Goal: Task Accomplishment & Management: Use online tool/utility

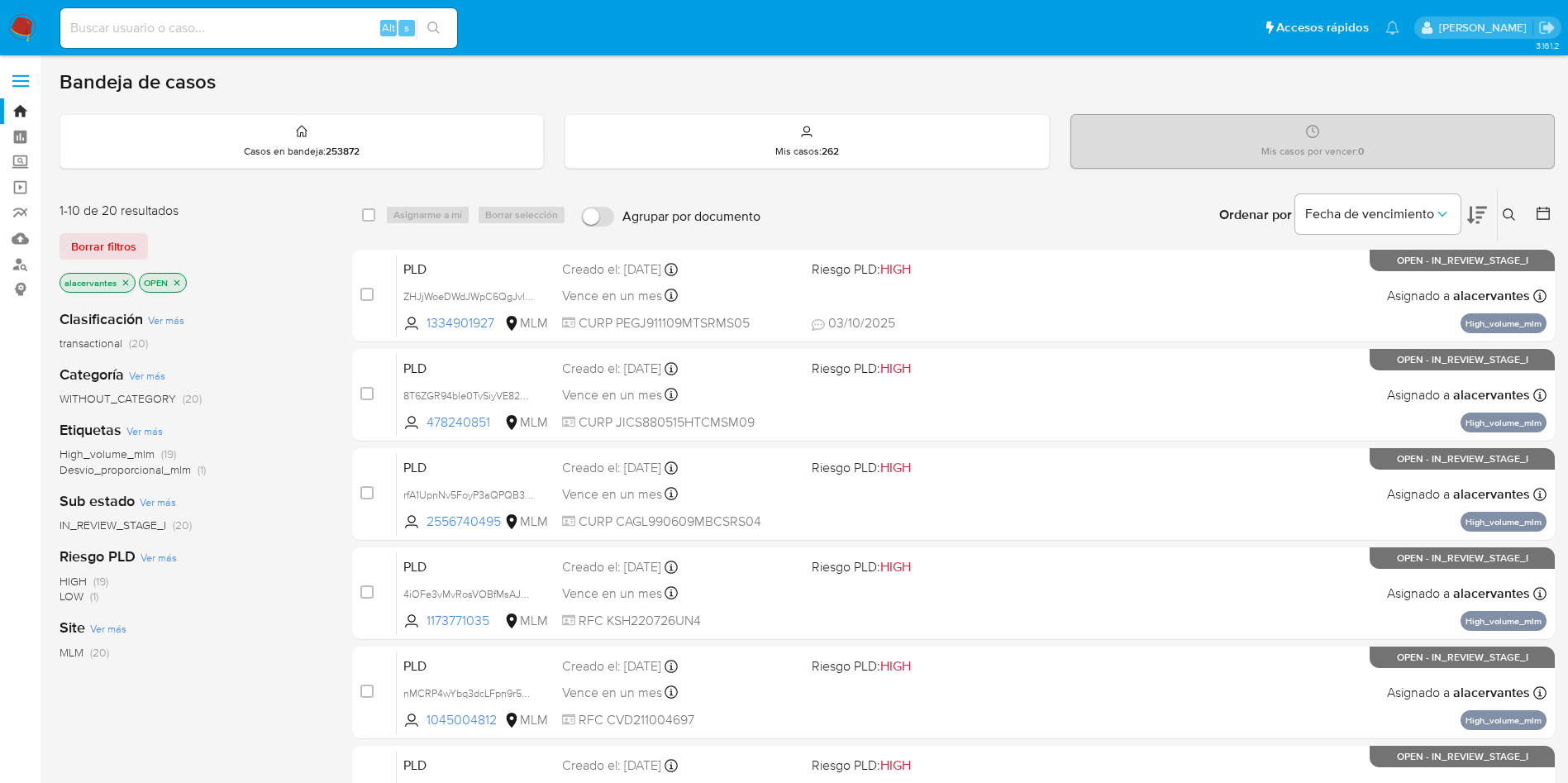
click at [329, 19] on input at bounding box center [259, 29] width 397 height 22
click at [313, 28] on input at bounding box center [259, 29] width 397 height 22
click at [11, 161] on label "Screening" at bounding box center [98, 163] width 196 height 25
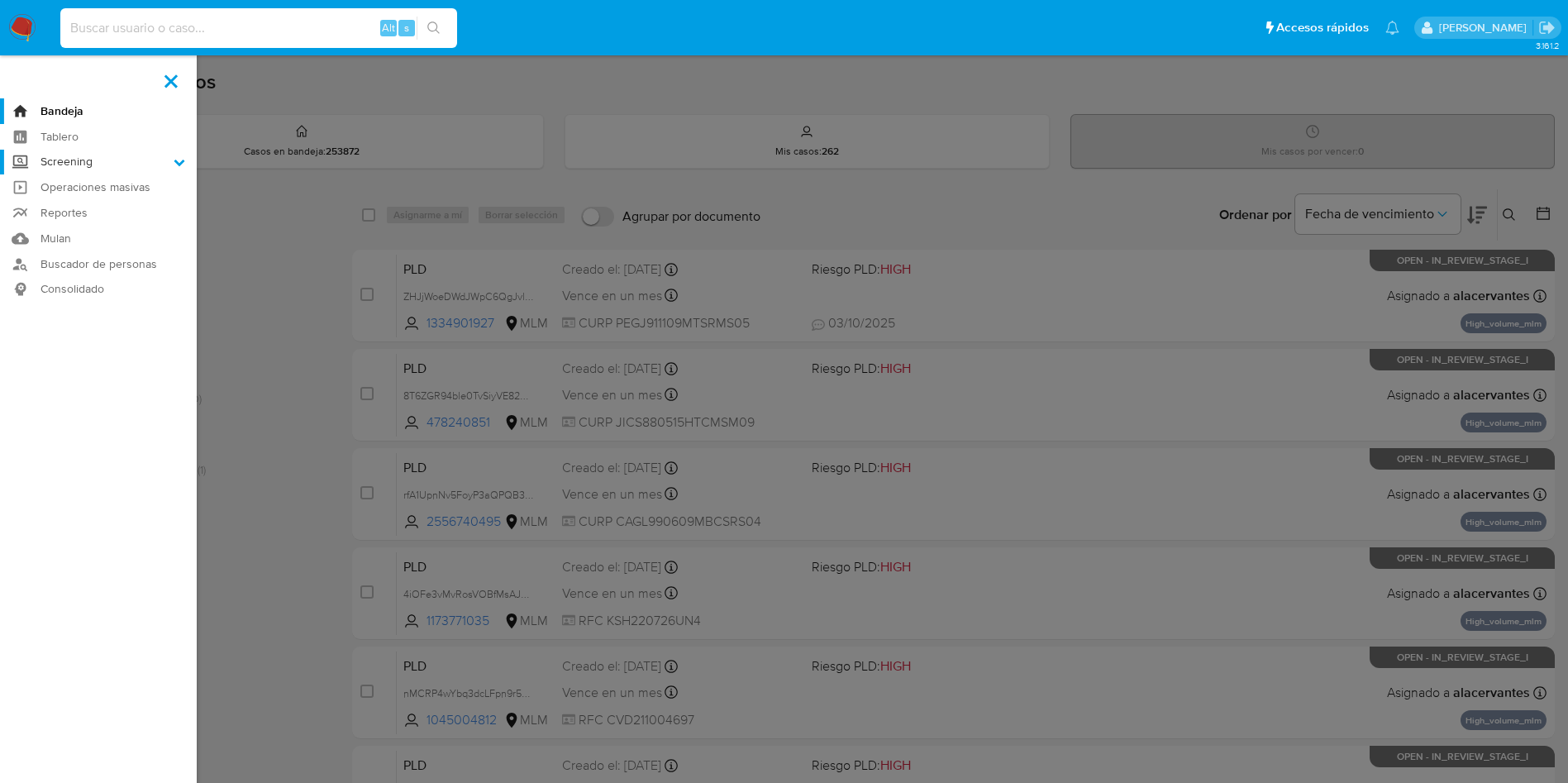
click at [0, 0] on input "Screening" at bounding box center [0, 0] width 0 height 0
click at [104, 229] on link "Herramientas" at bounding box center [98, 227] width 196 height 21
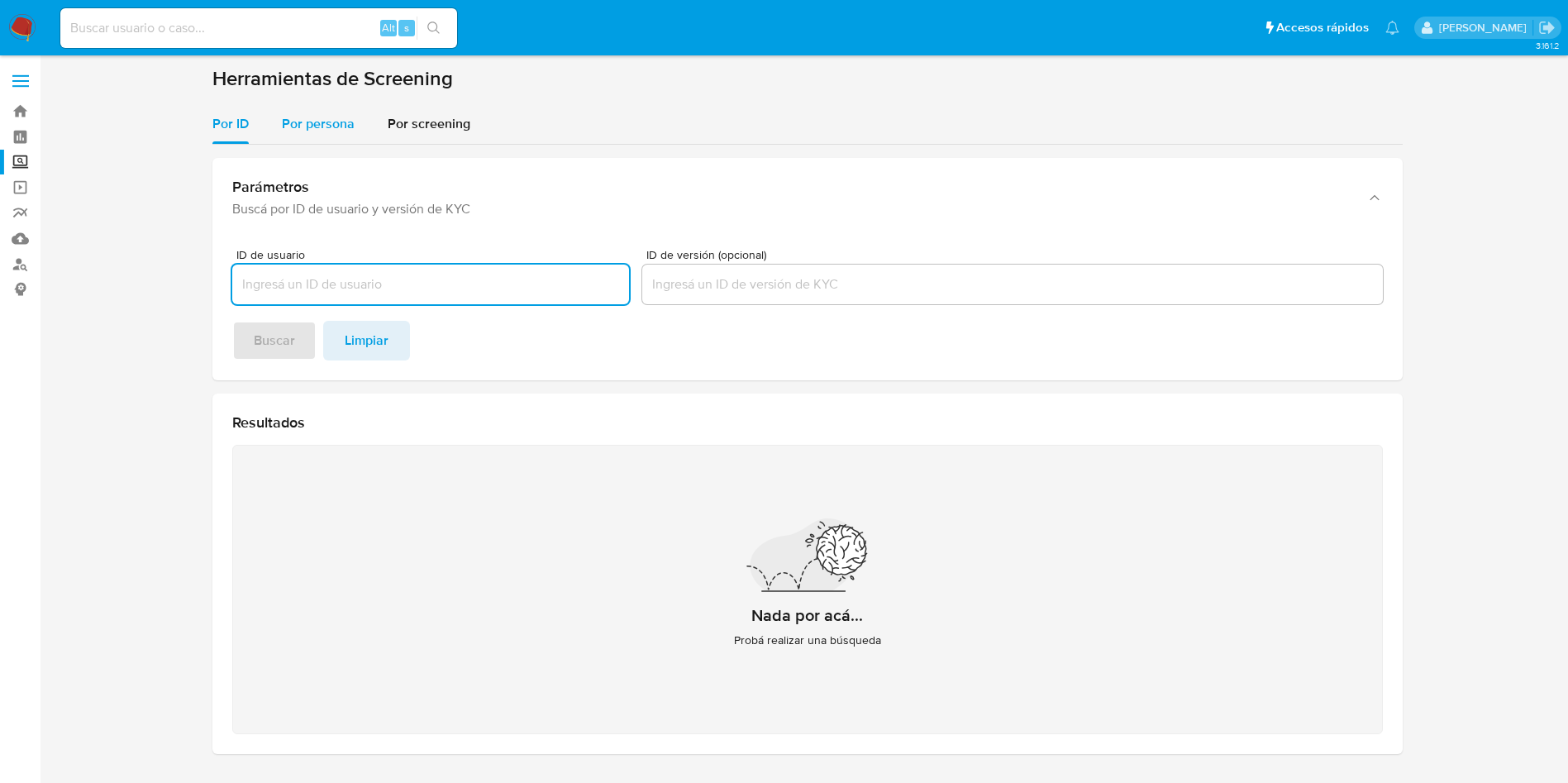
click at [342, 121] on span "Por persona" at bounding box center [318, 123] width 72 height 19
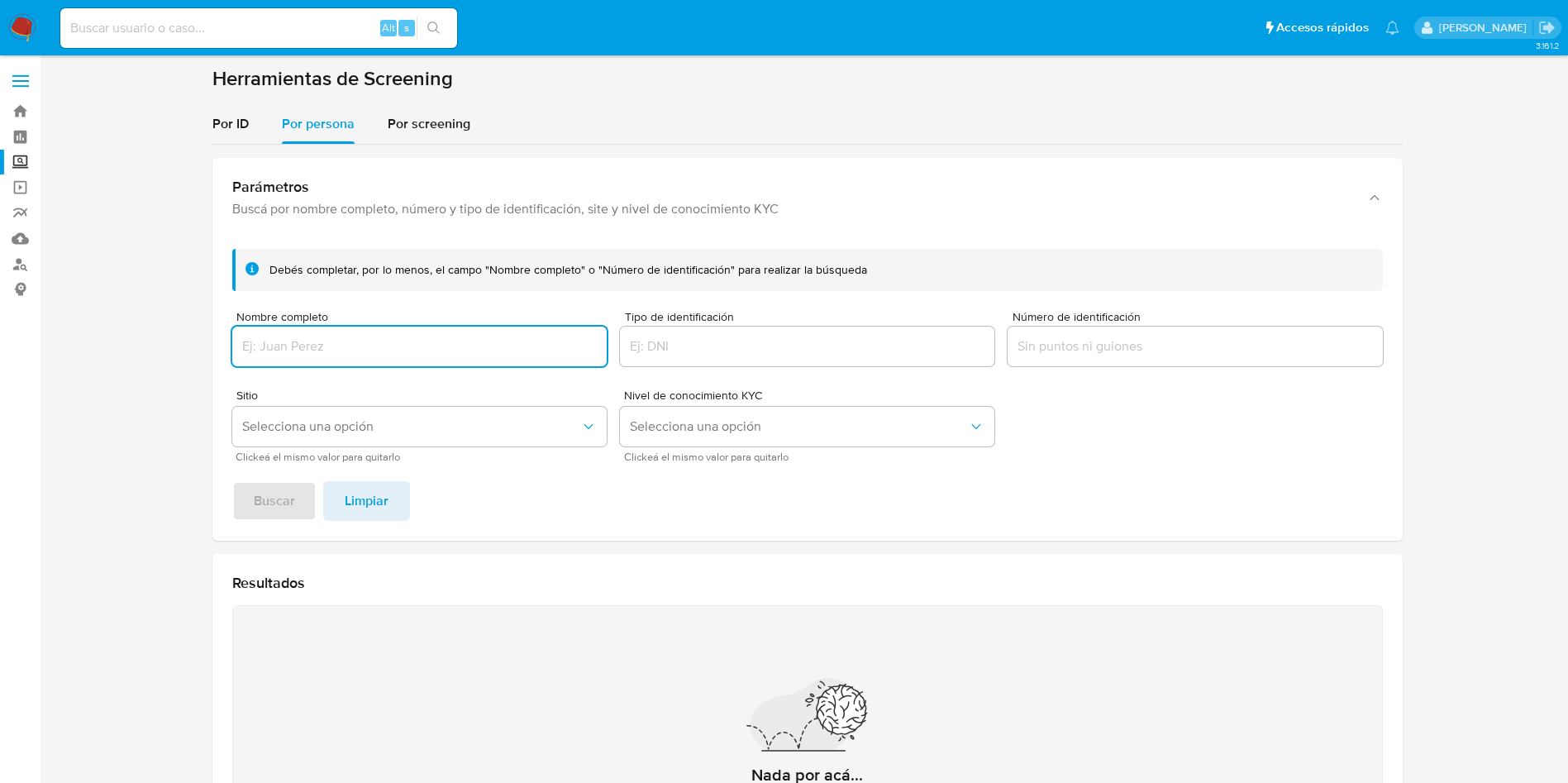
click at [425, 340] on input "Nombre completo" at bounding box center [420, 346] width 374 height 22
click at [233, 481] on button "Buscar" at bounding box center [275, 501] width 84 height 40
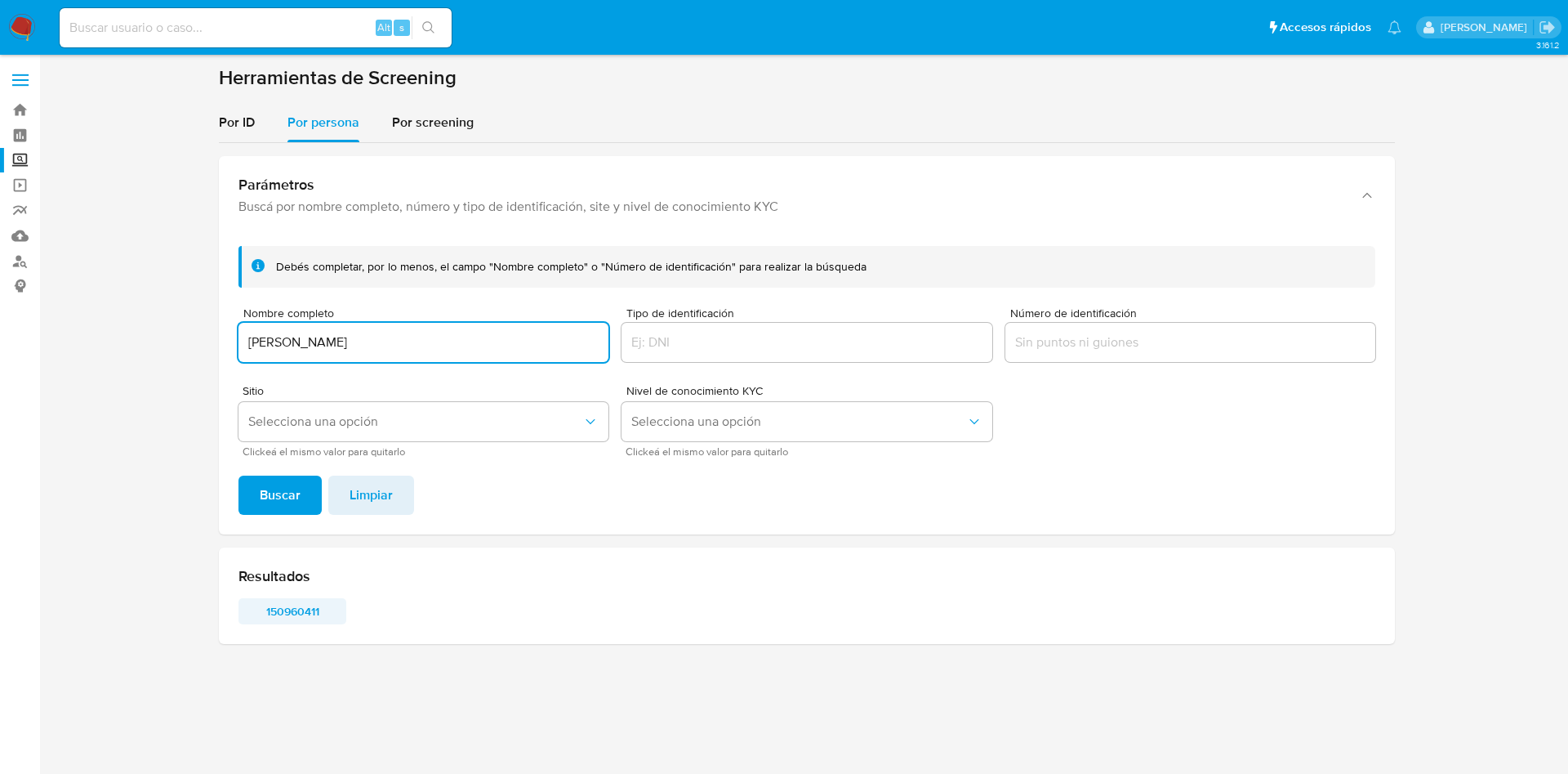
click at [306, 612] on span "150960411" at bounding box center [292, 611] width 85 height 22
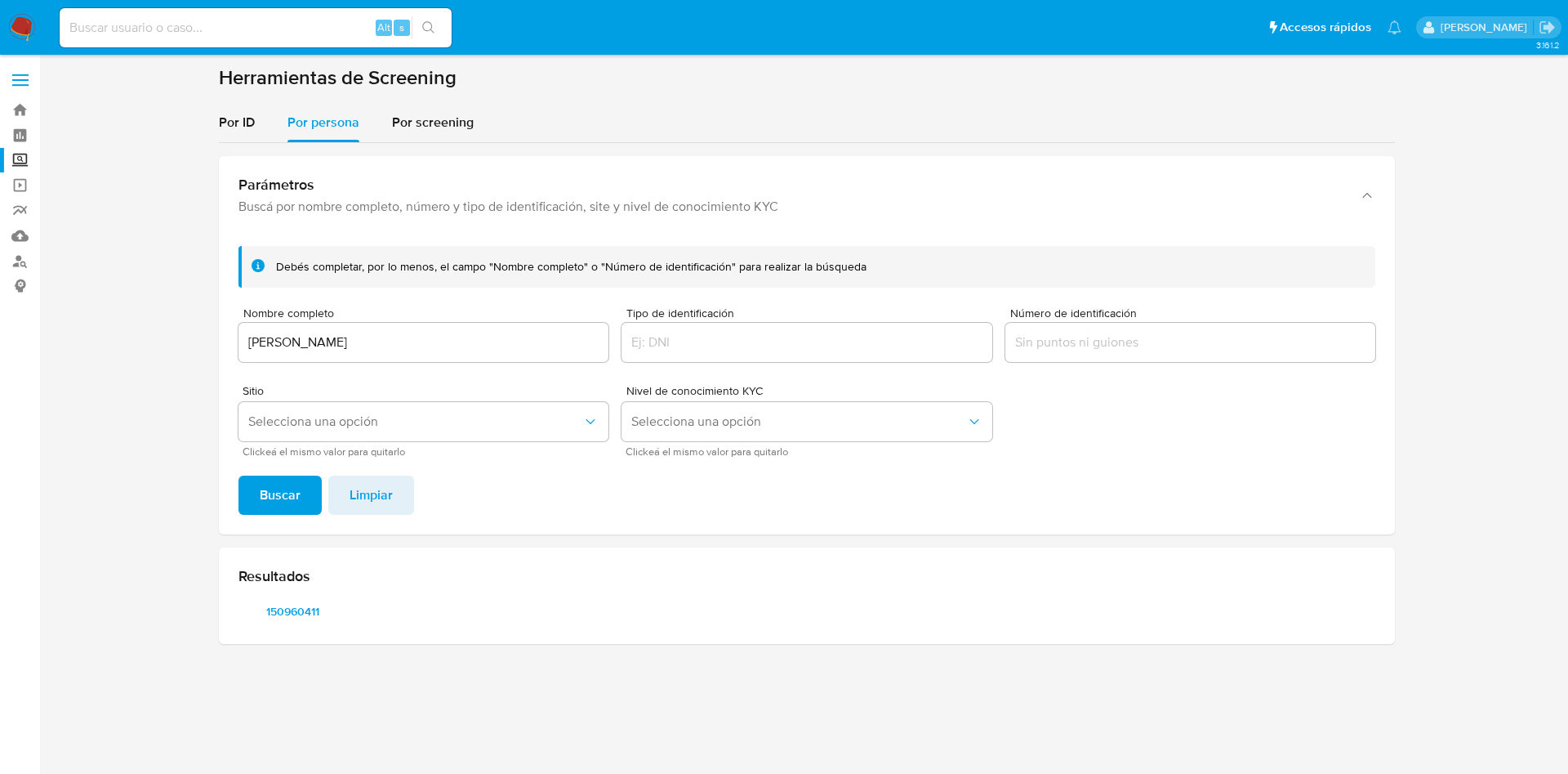
click at [356, 345] on input "JESHUA GILDARDO ALAPIZCO ACOSTA" at bounding box center [423, 342] width 370 height 22
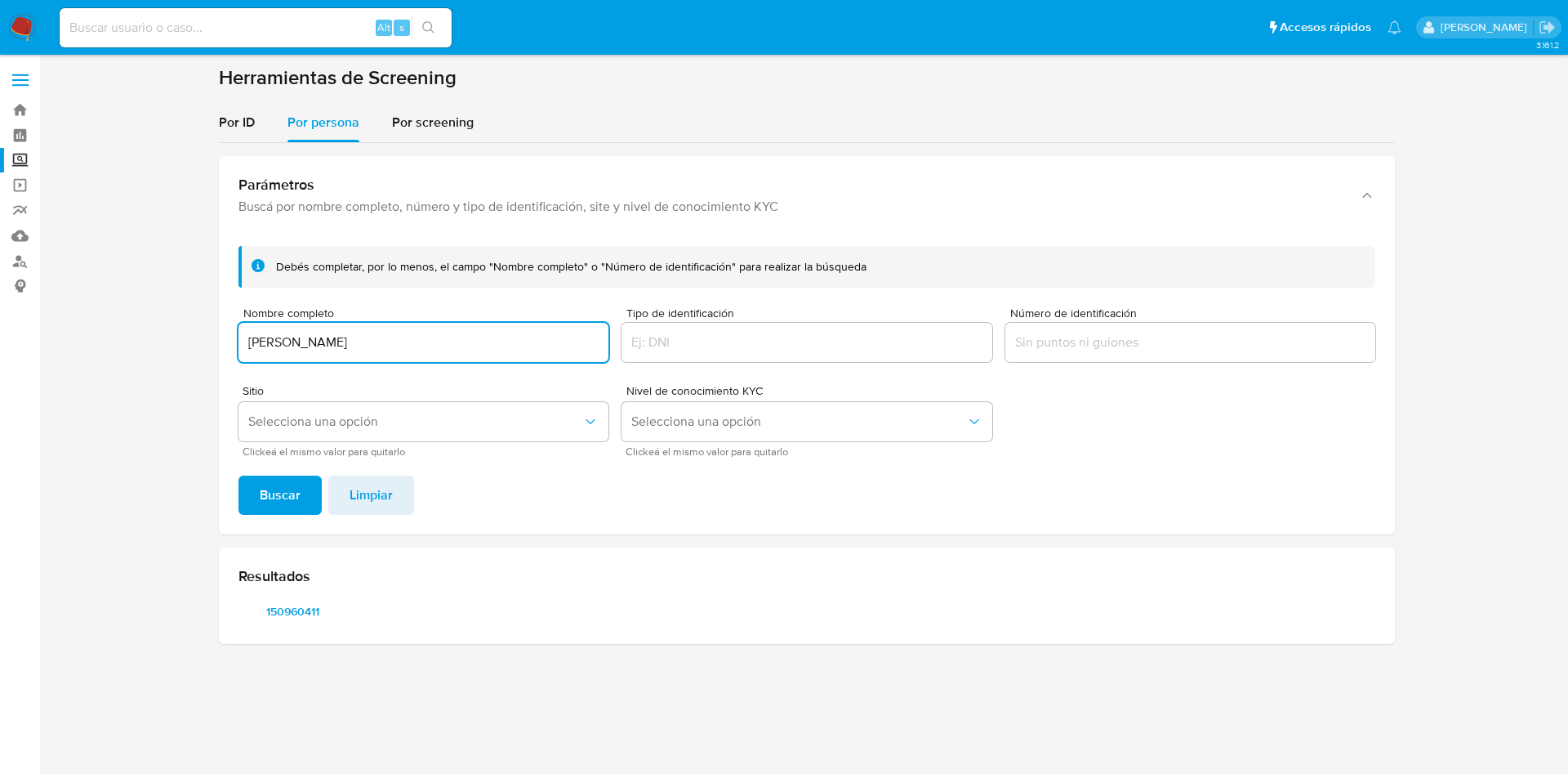
click at [356, 345] on input "JESHUA GILDARDO ALAPIZCO ACOSTA" at bounding box center [423, 342] width 370 height 22
type input "O"
type input "PAUL ALBERTO ARMENTA ARMENTA"
click at [238, 476] on button "Buscar" at bounding box center [280, 495] width 83 height 39
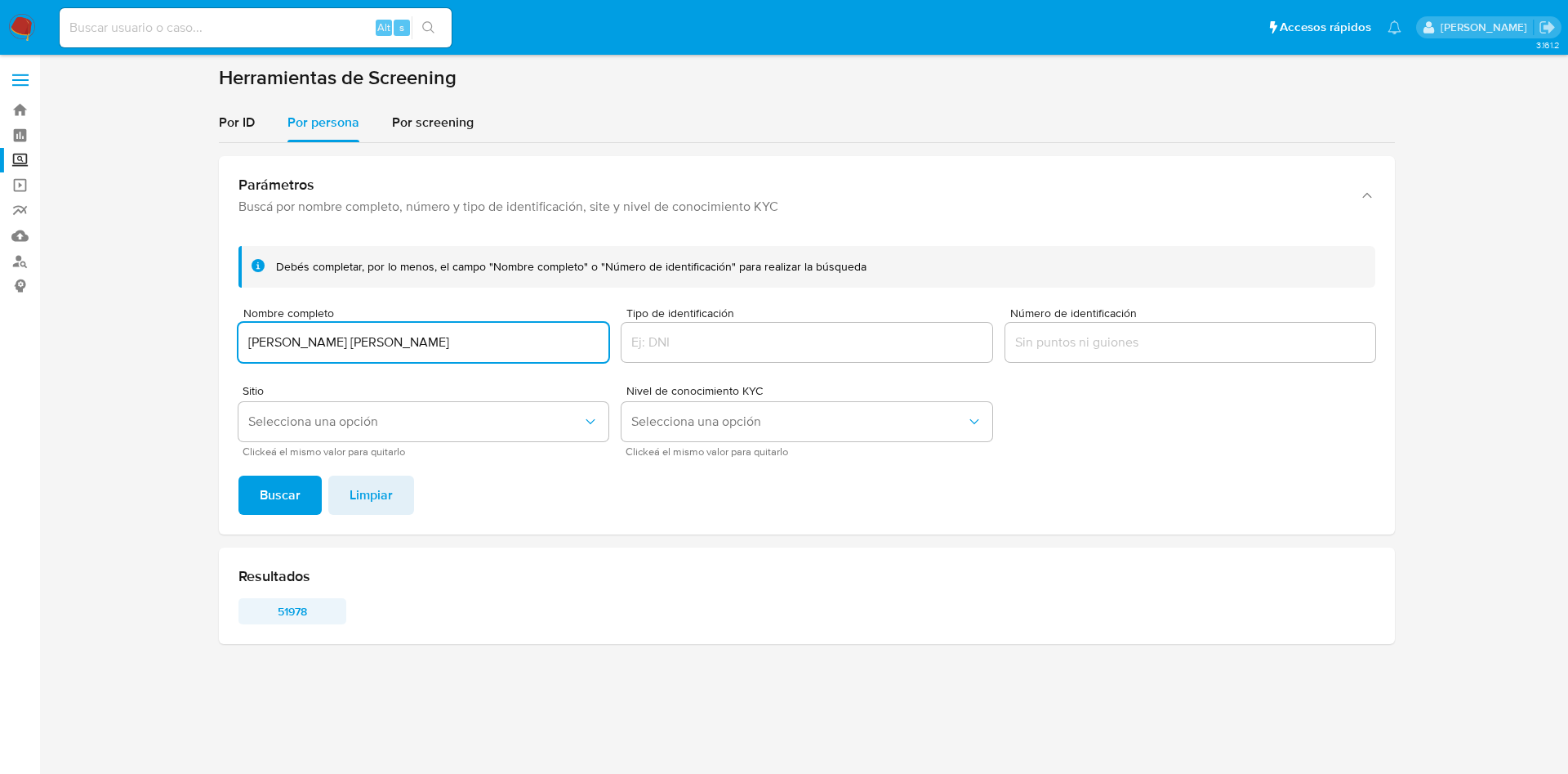
click at [297, 604] on span "51978" at bounding box center [292, 611] width 85 height 22
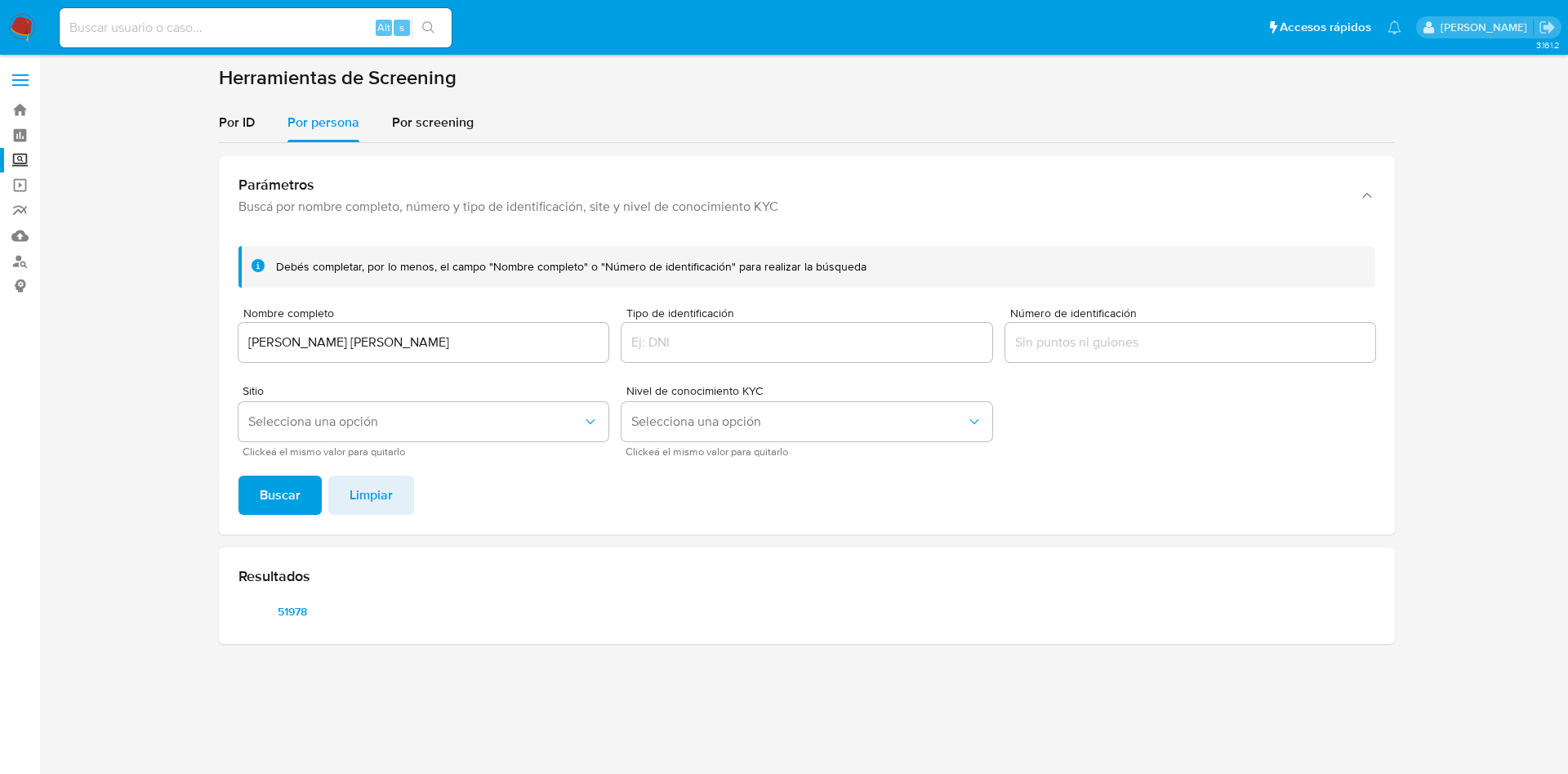
click at [347, 30] on input at bounding box center [256, 28] width 392 height 22
paste input "2206750184"
type input "2206750184"
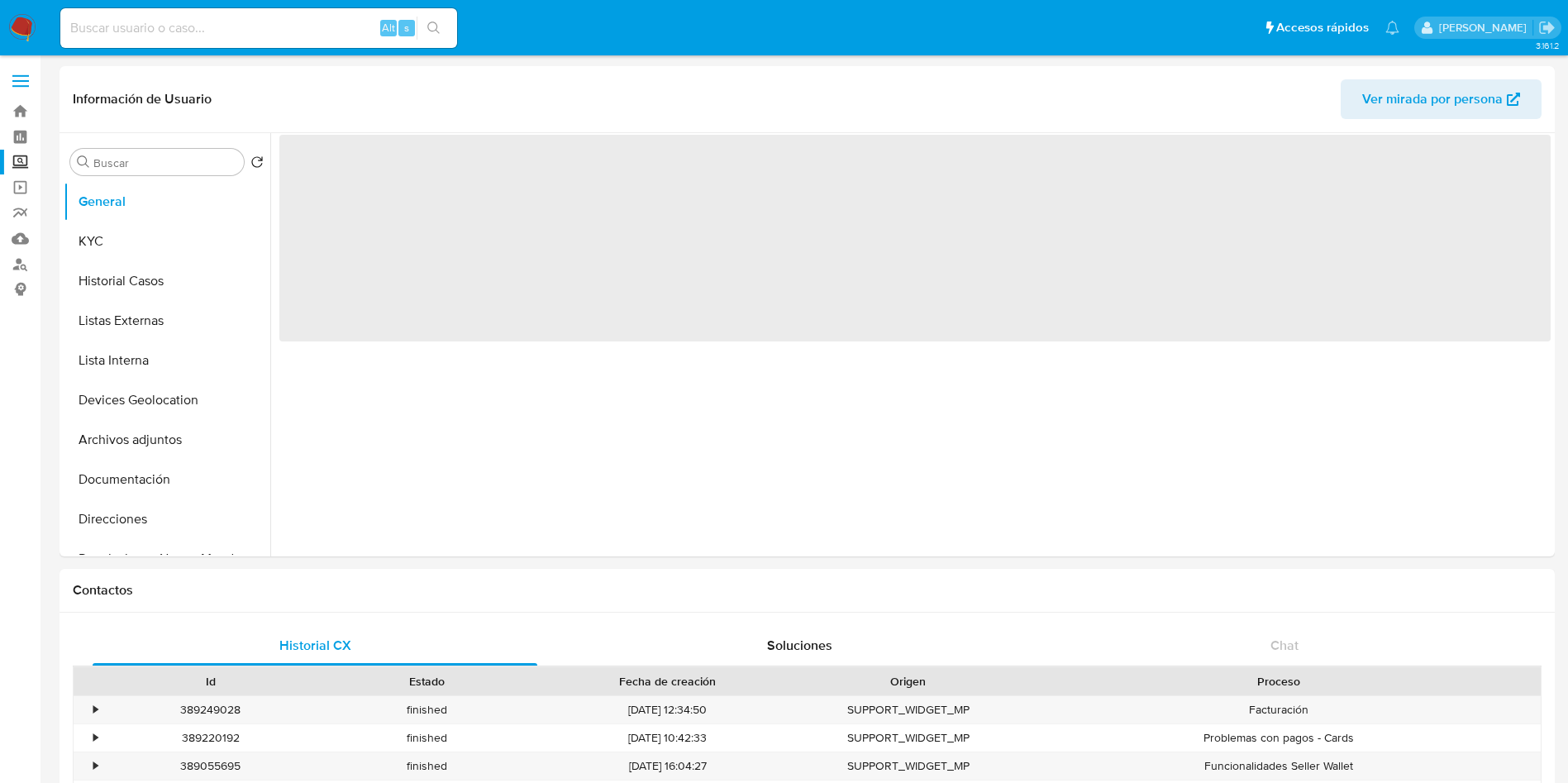
select select "10"
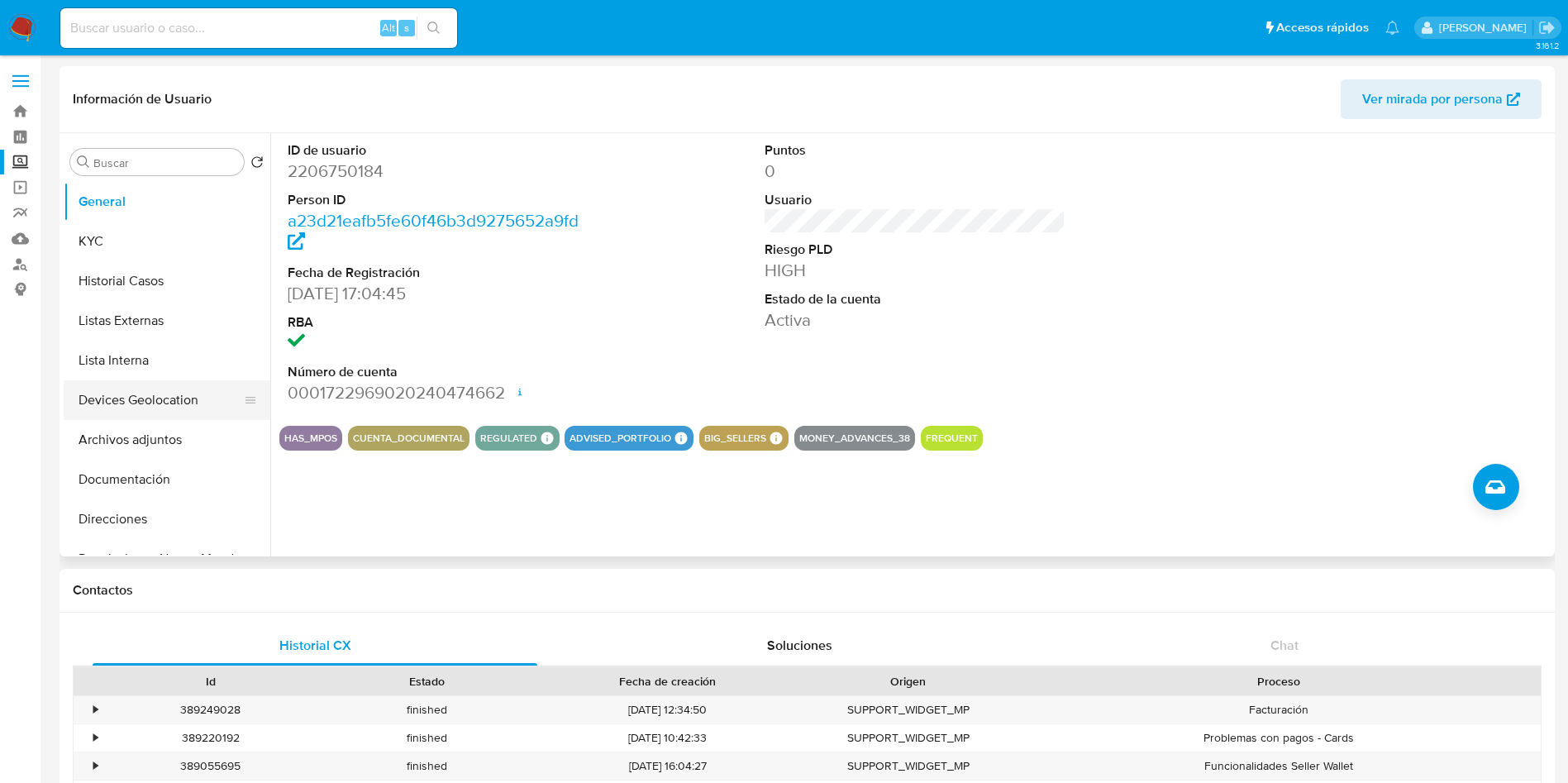
click at [169, 385] on button "Devices Geolocation" at bounding box center [161, 400] width 194 height 40
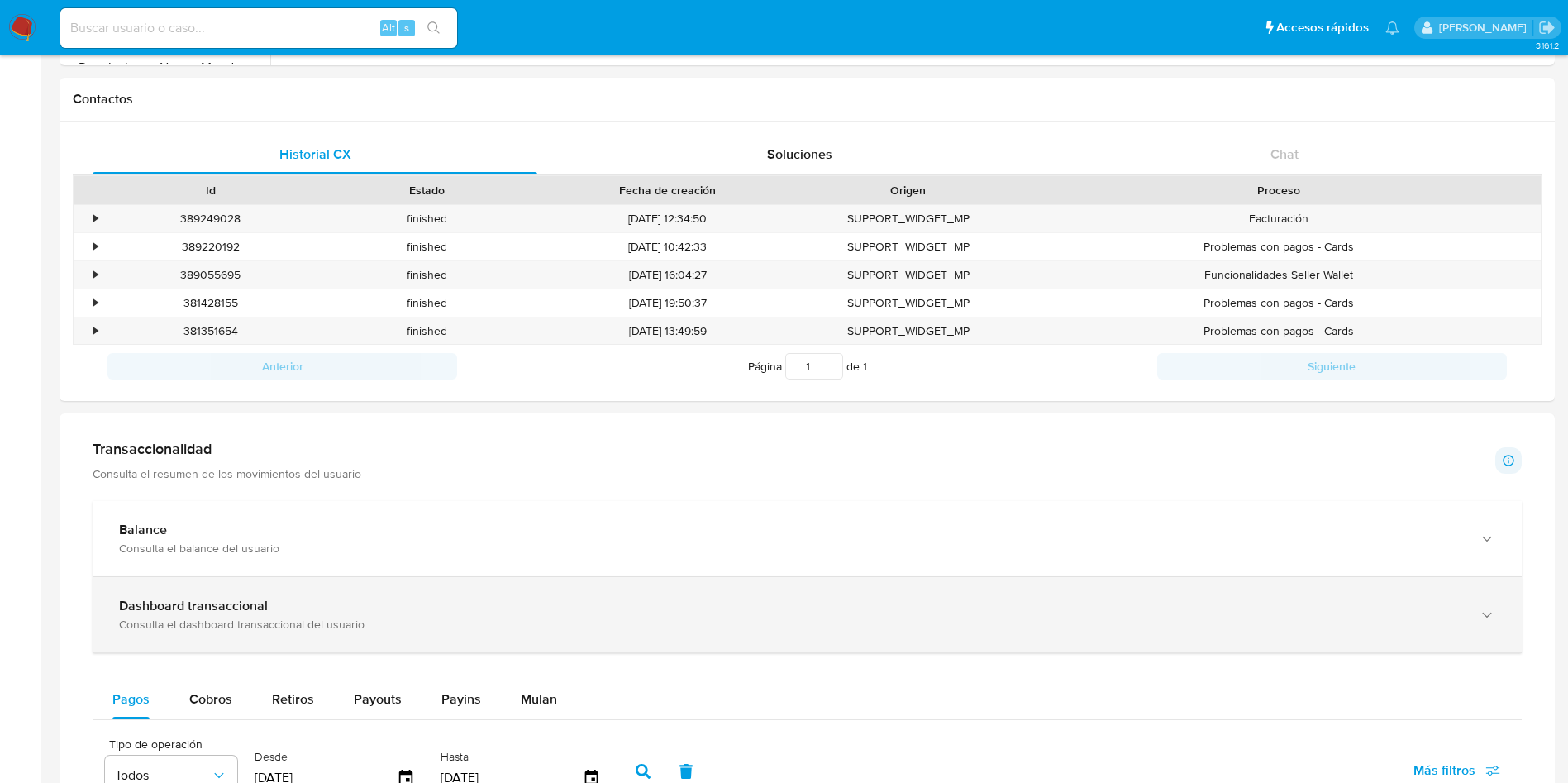
scroll to position [620, 0]
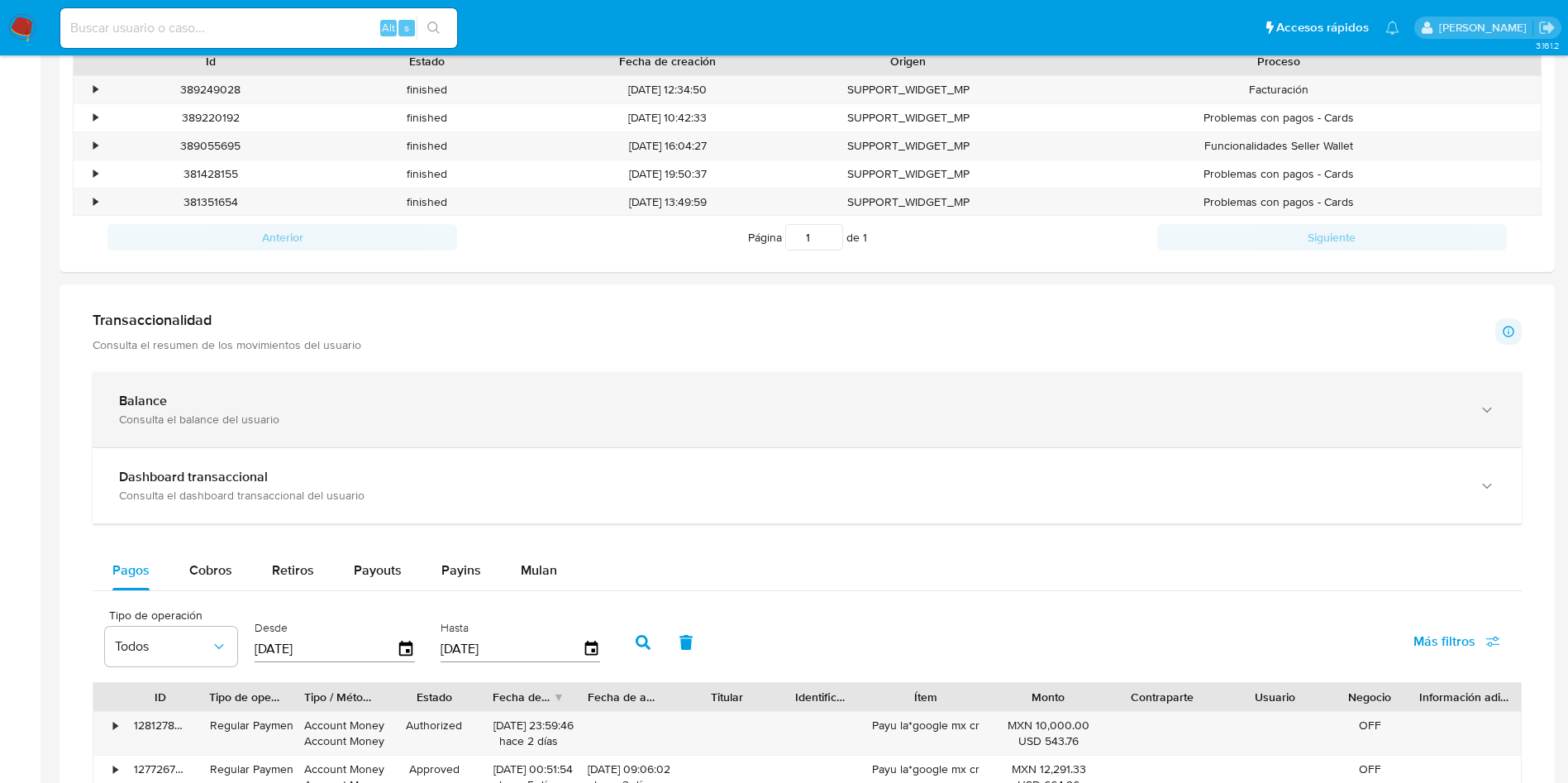
click at [668, 430] on div "Balance Consulta el balance del usuario" at bounding box center [807, 409] width 1429 height 75
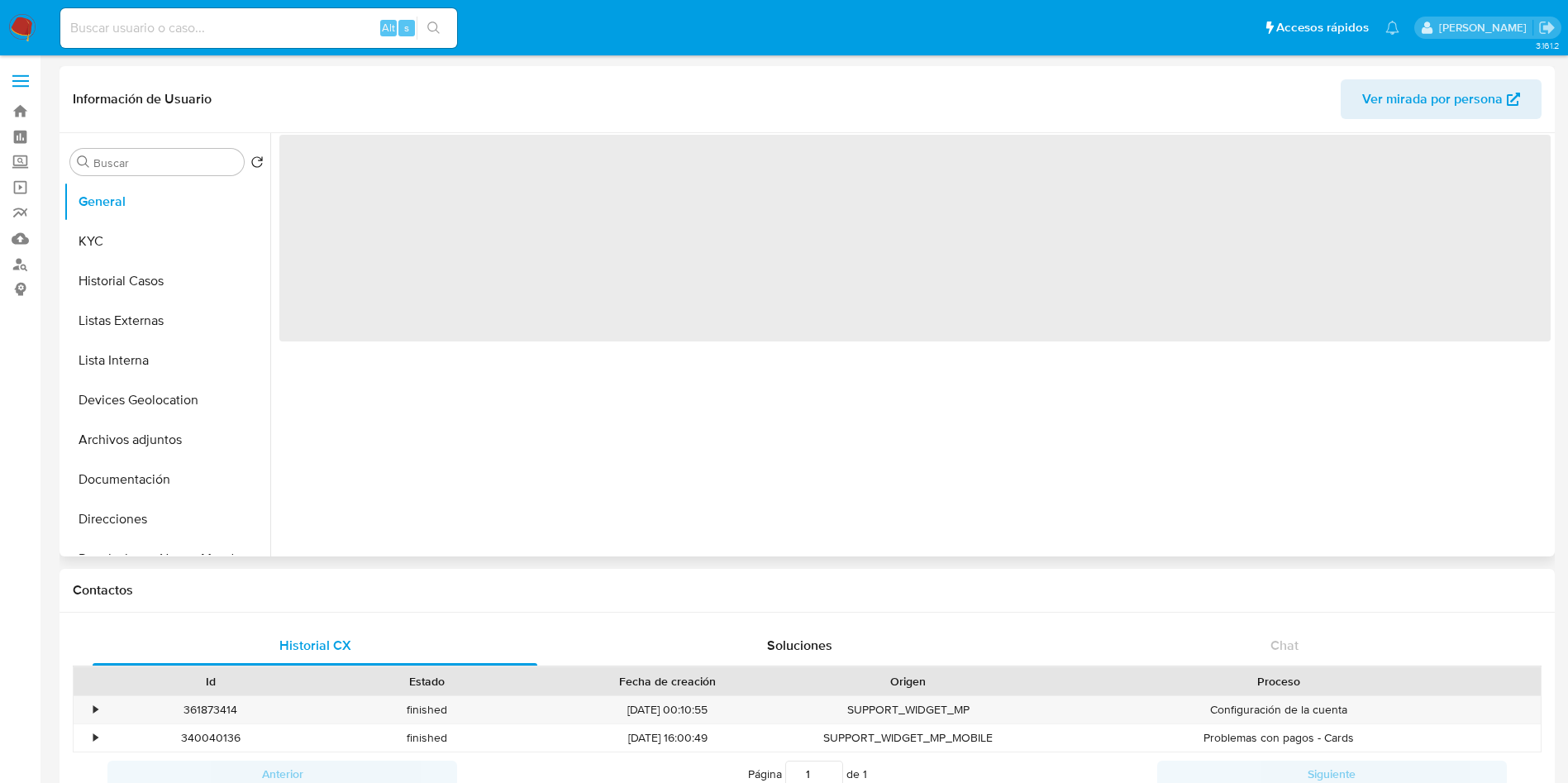
select select "10"
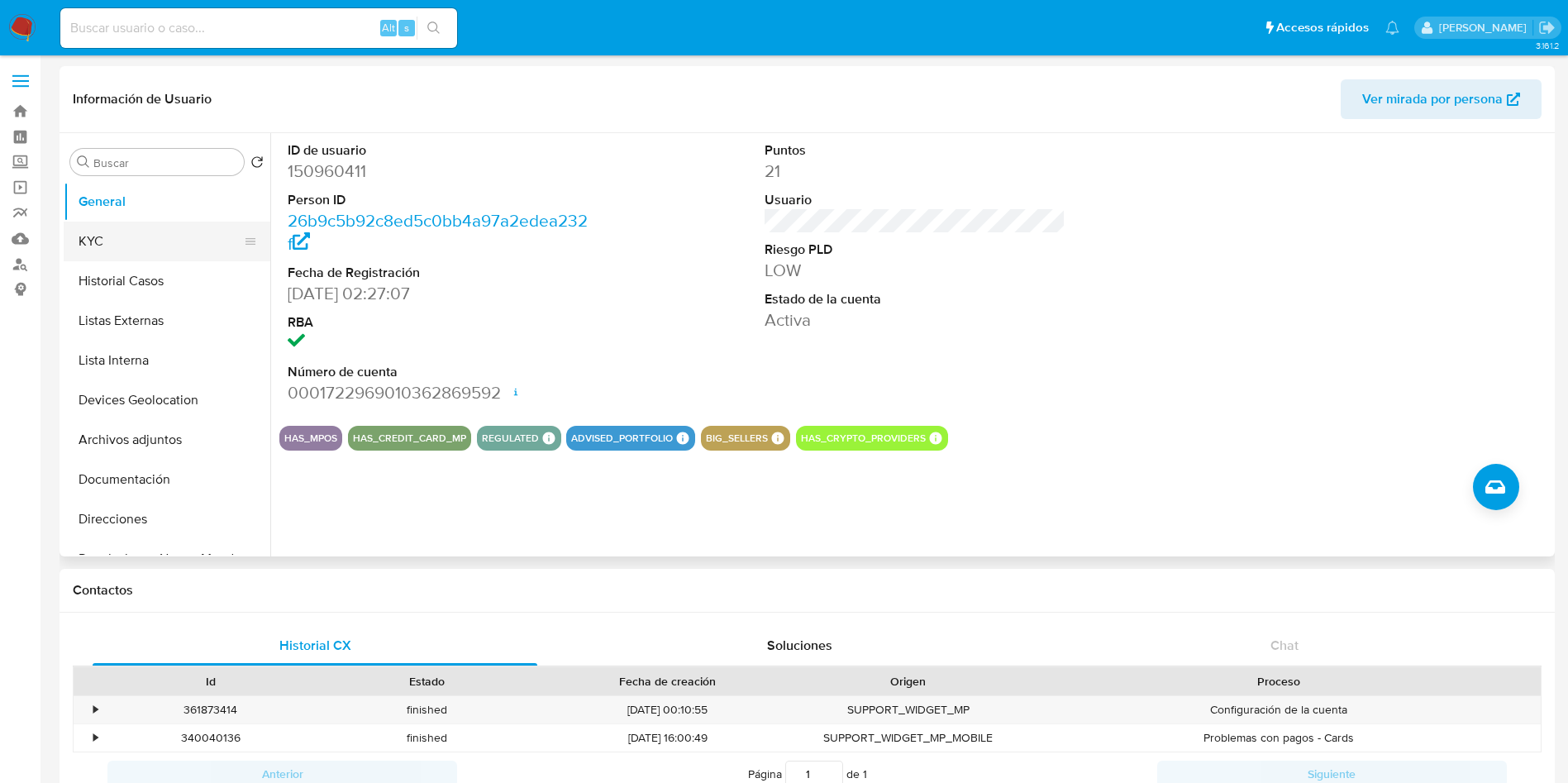
click at [133, 242] on button "KYC" at bounding box center [161, 241] width 194 height 40
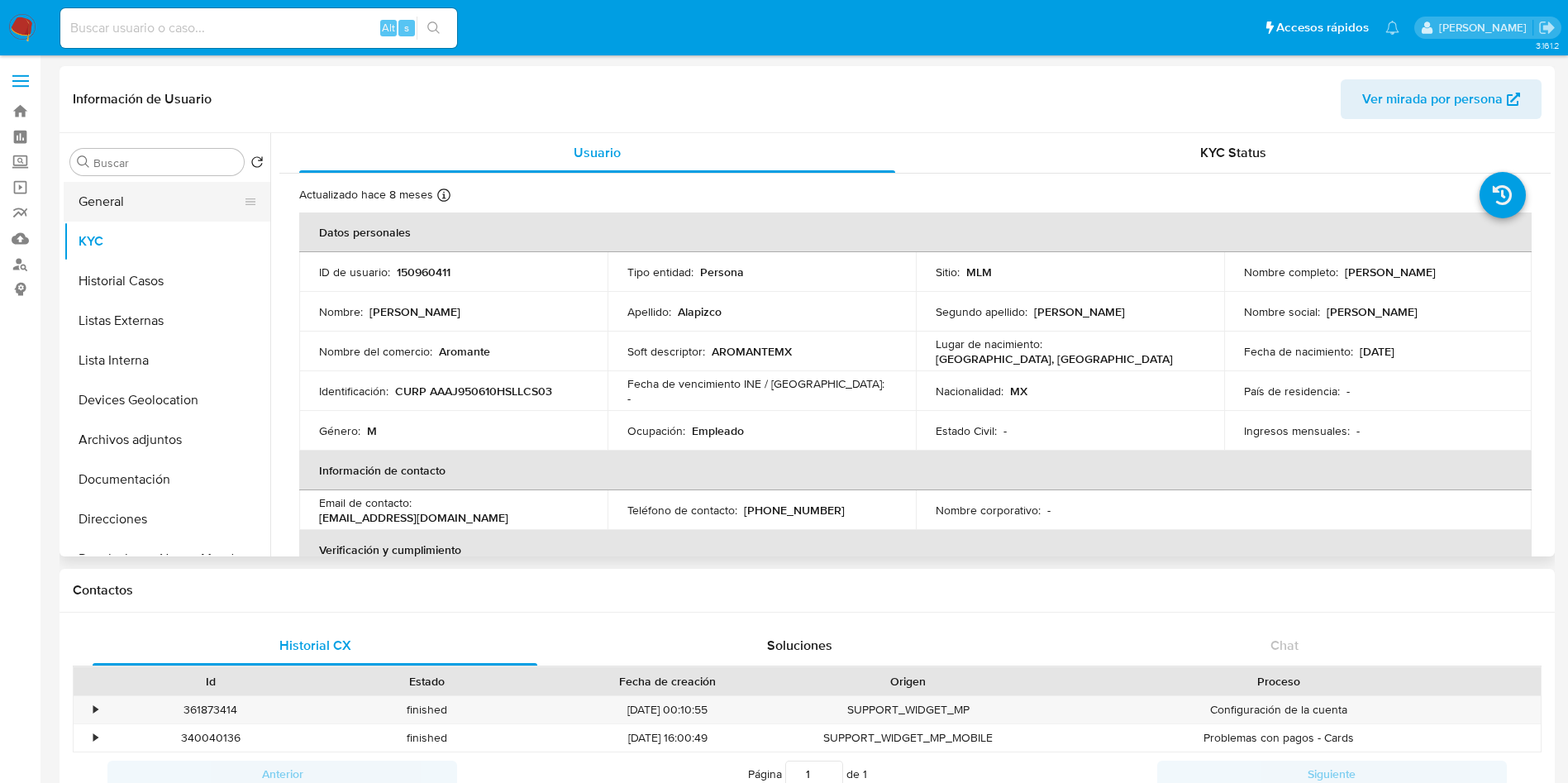
click at [145, 204] on button "General" at bounding box center [161, 201] width 194 height 40
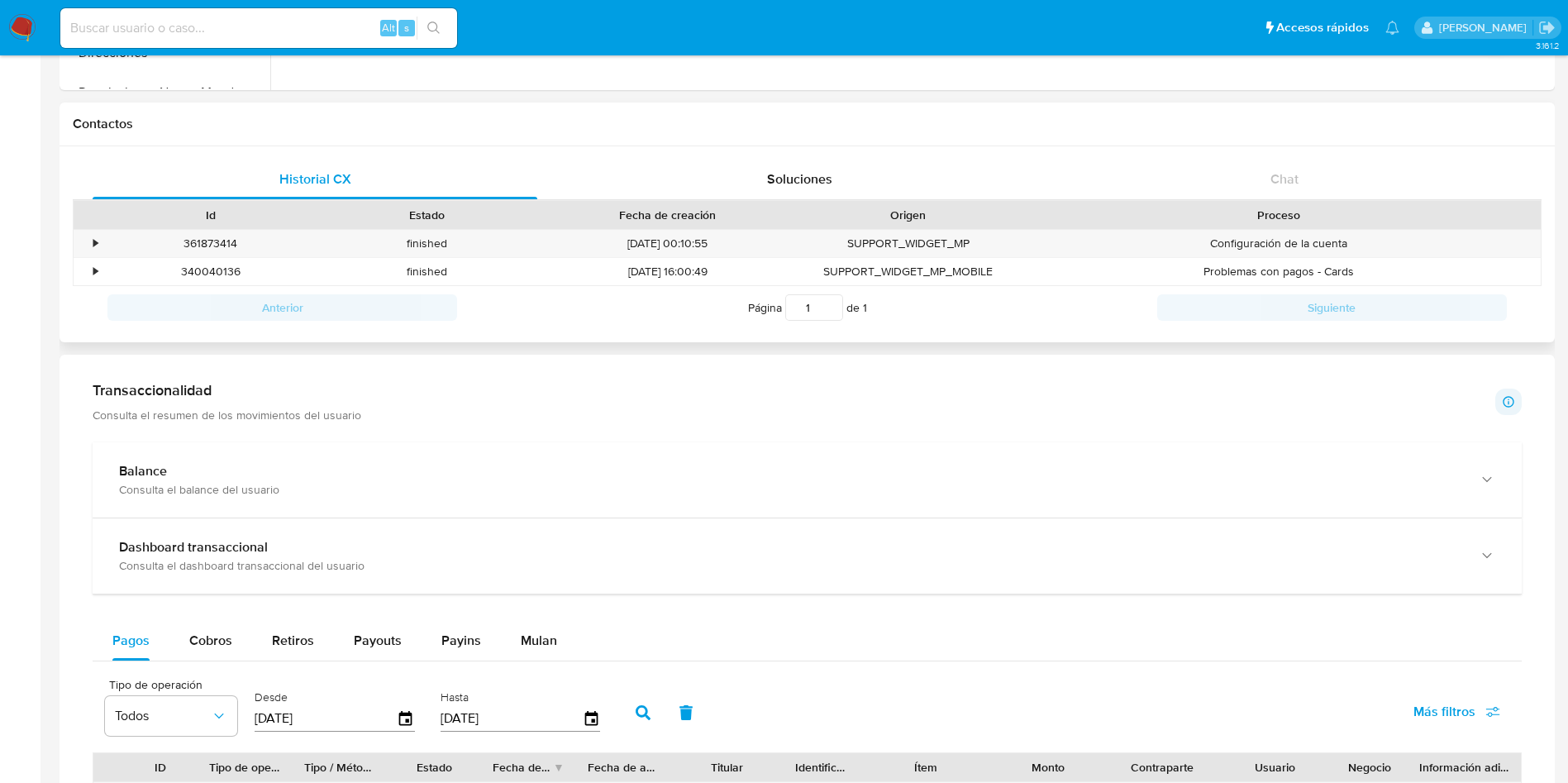
scroll to position [496, 0]
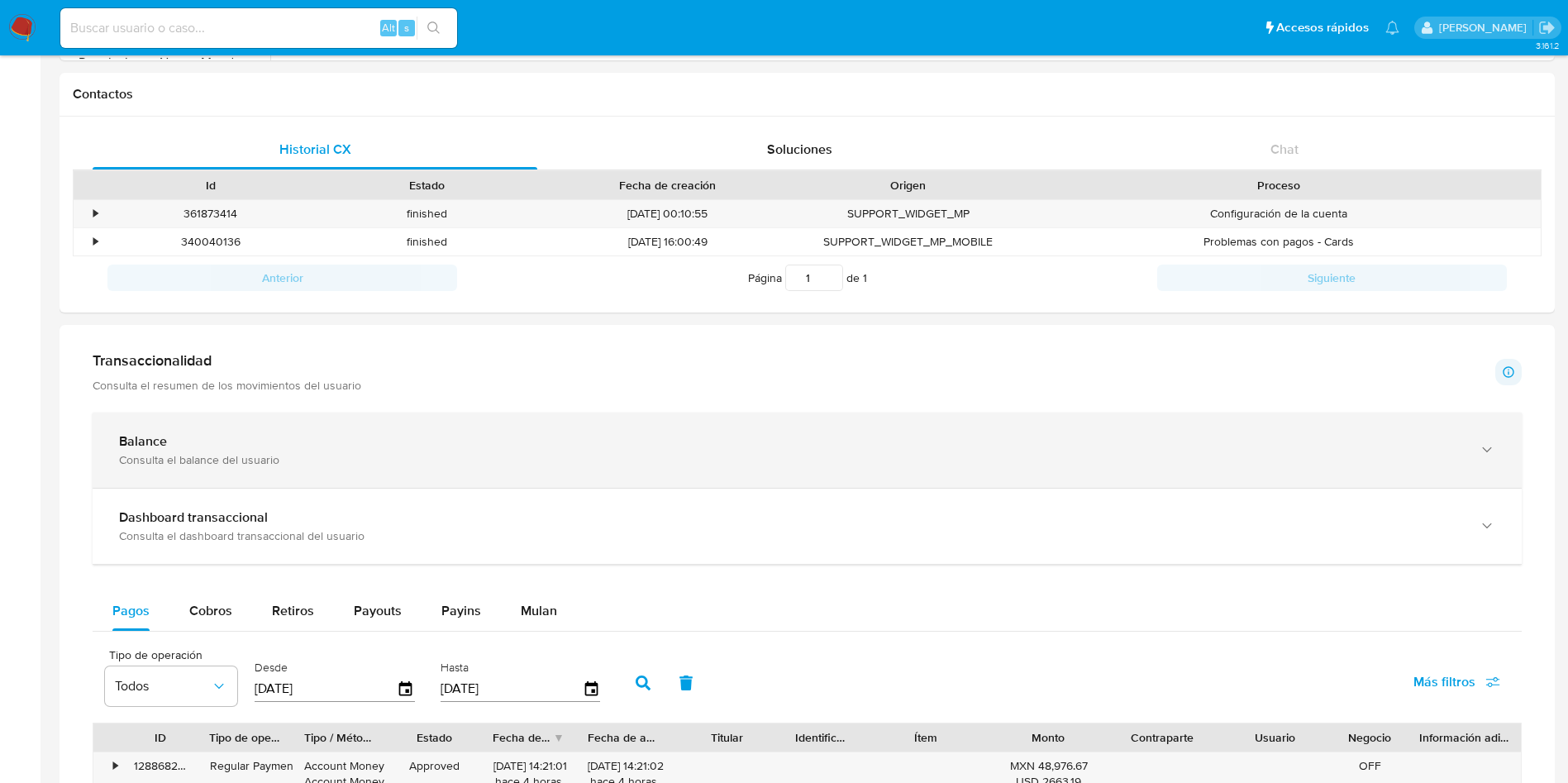
click at [956, 469] on div "Balance Consulta el balance del usuario" at bounding box center [807, 449] width 1429 height 75
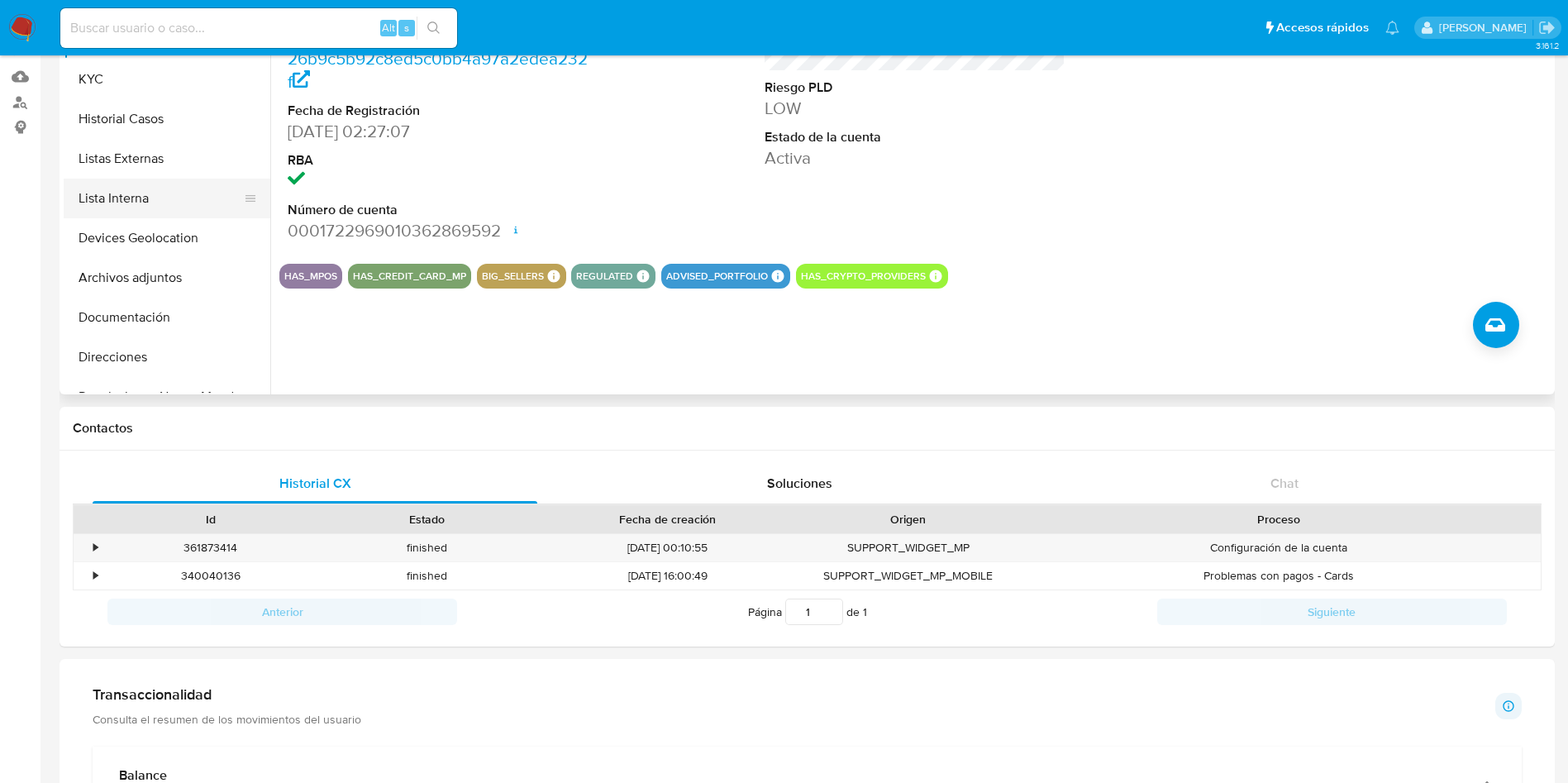
scroll to position [124, 0]
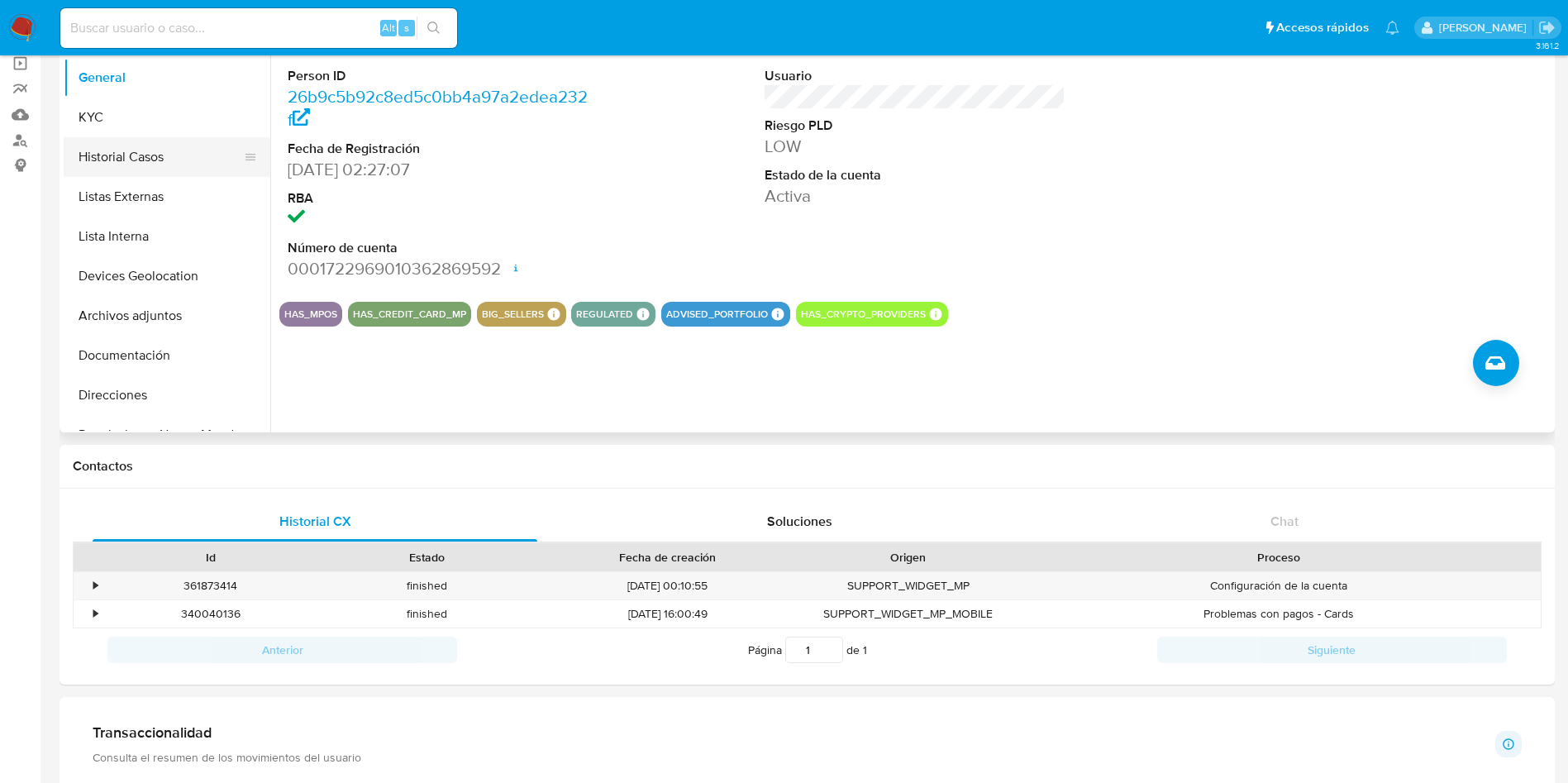
click at [142, 154] on button "Historial Casos" at bounding box center [161, 157] width 194 height 40
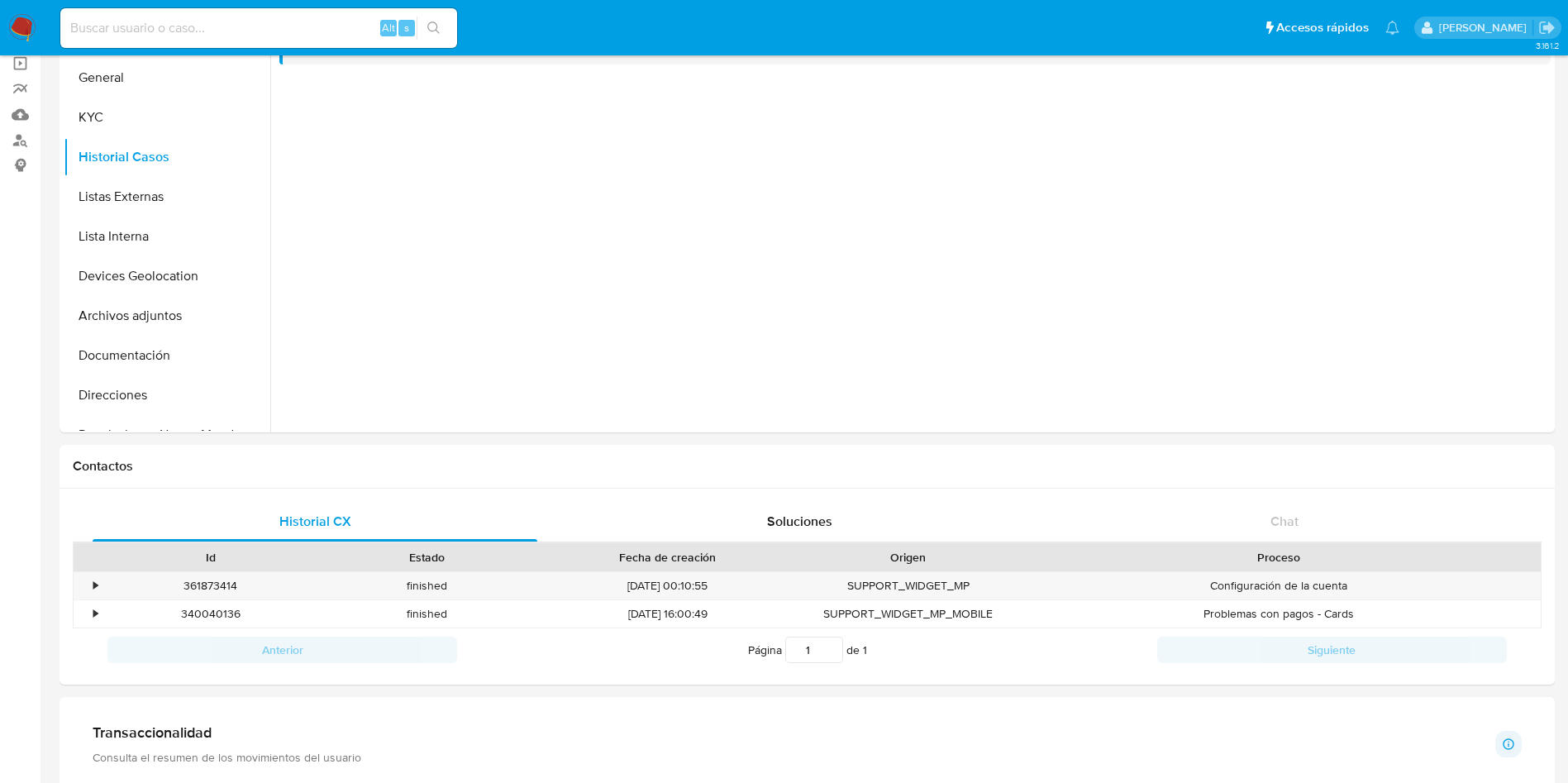
scroll to position [0, 0]
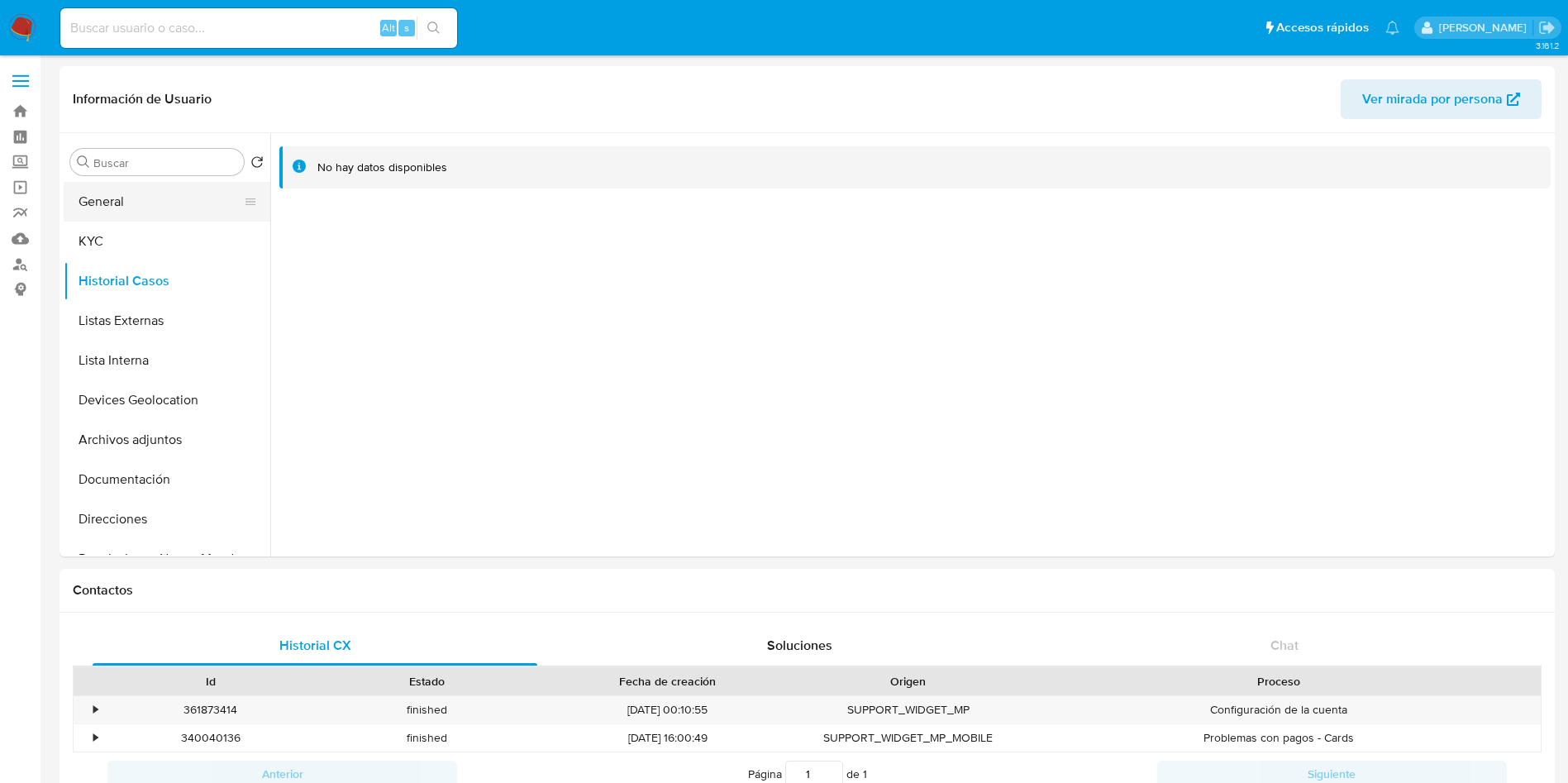
click at [83, 218] on button "General" at bounding box center [161, 201] width 194 height 40
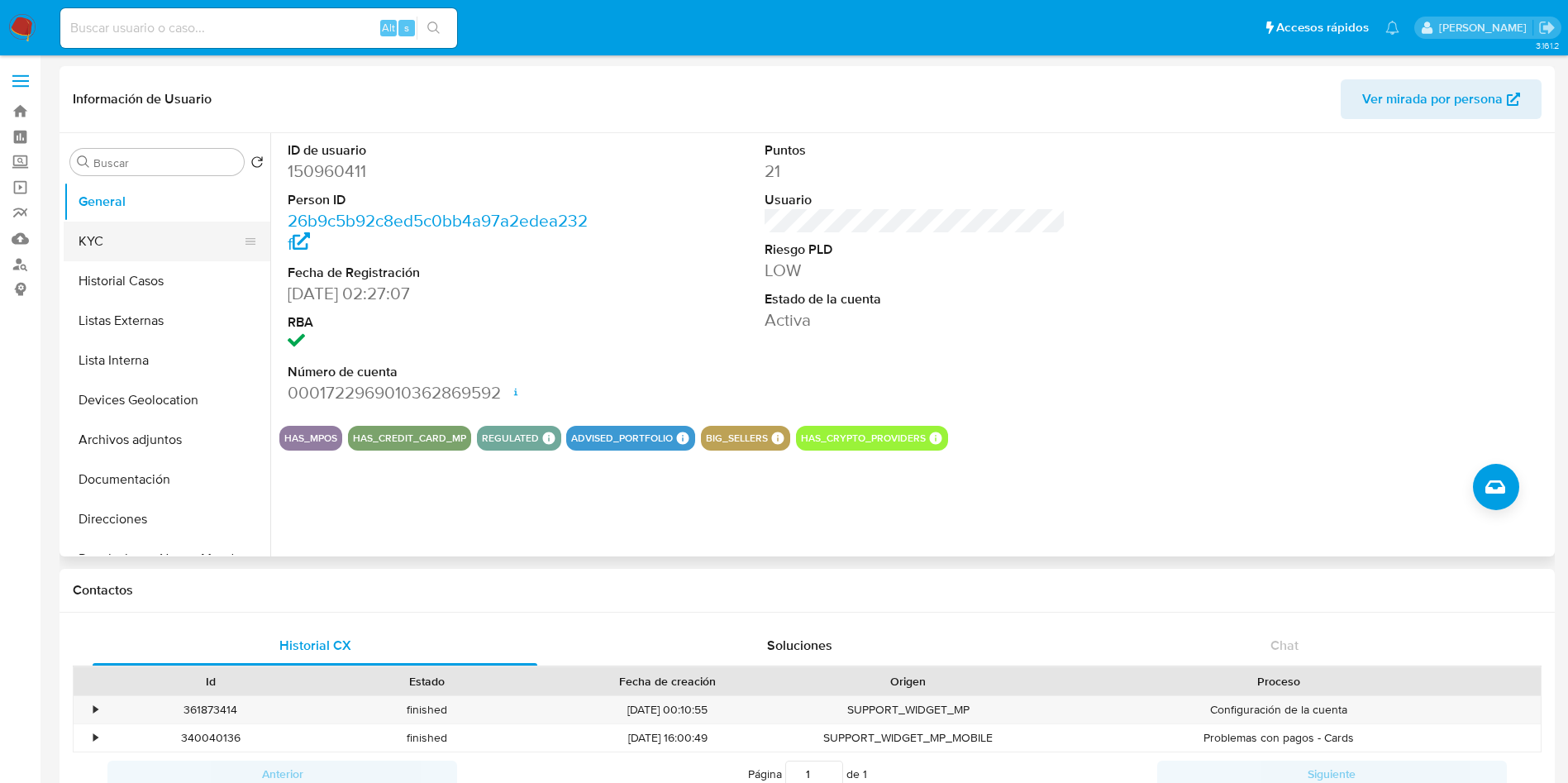
click at [143, 255] on button "KYC" at bounding box center [161, 241] width 194 height 40
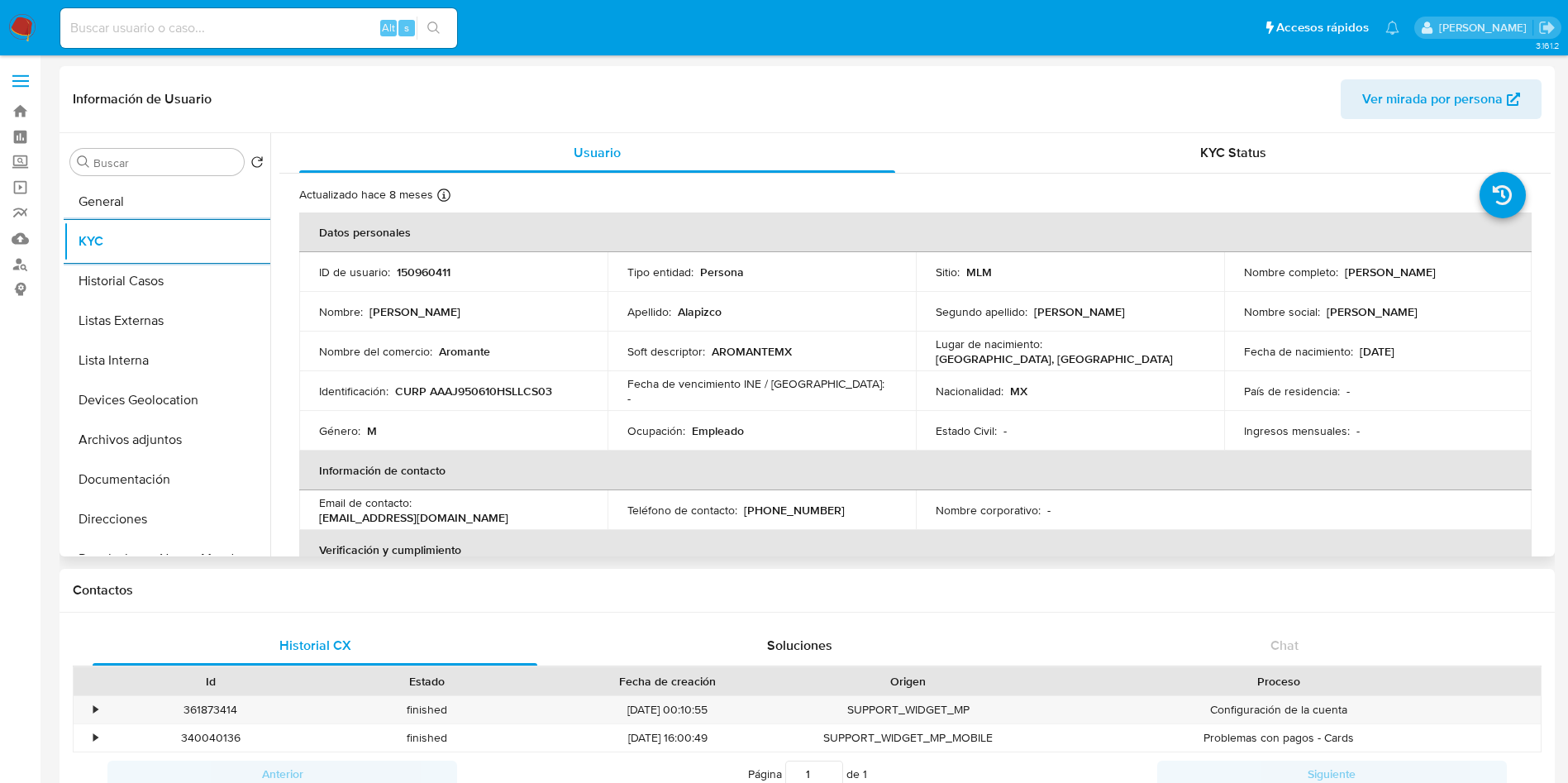
click at [427, 265] on p "150960411" at bounding box center [424, 272] width 54 height 15
copy p "150960411"
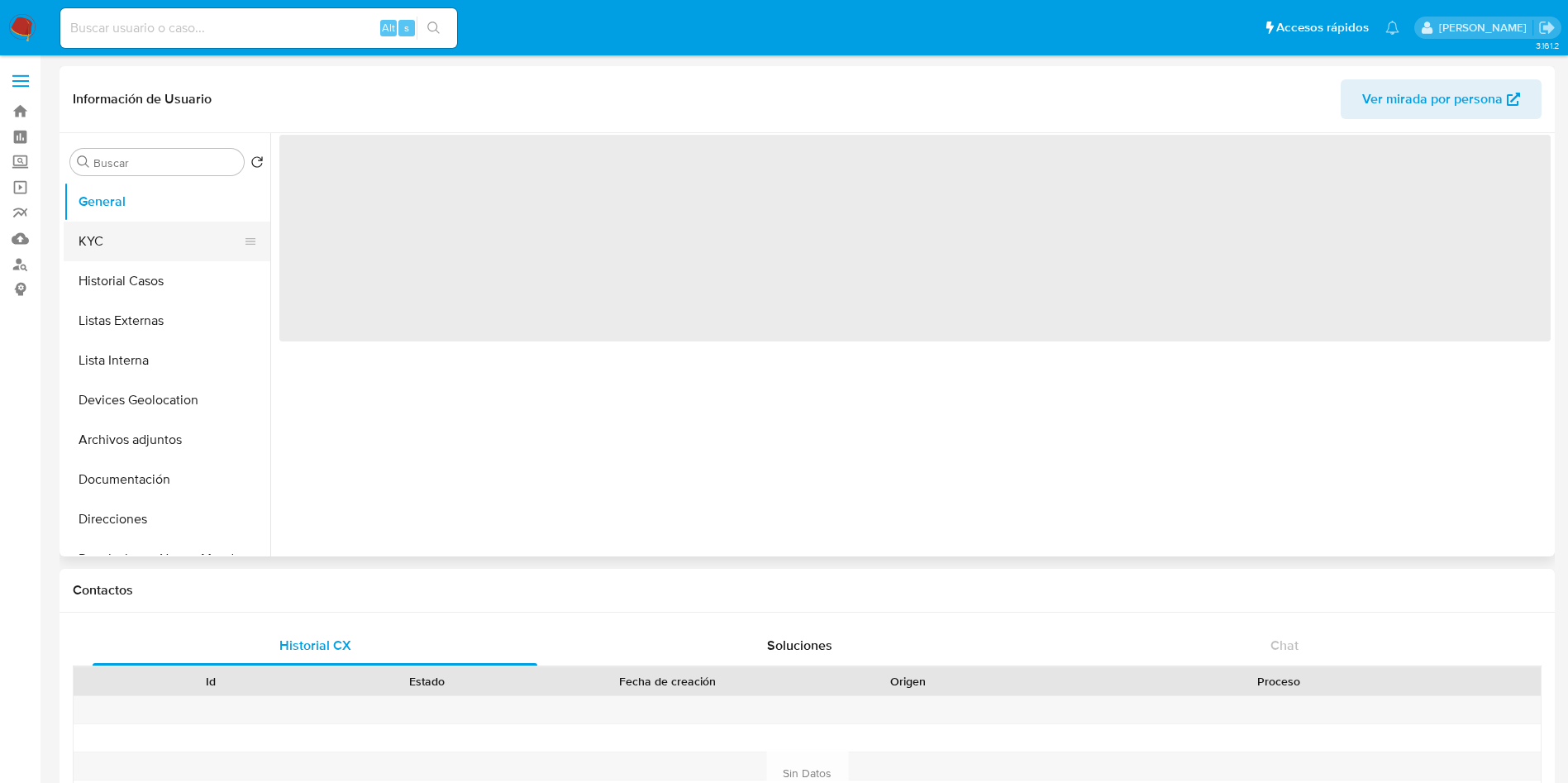
select select "10"
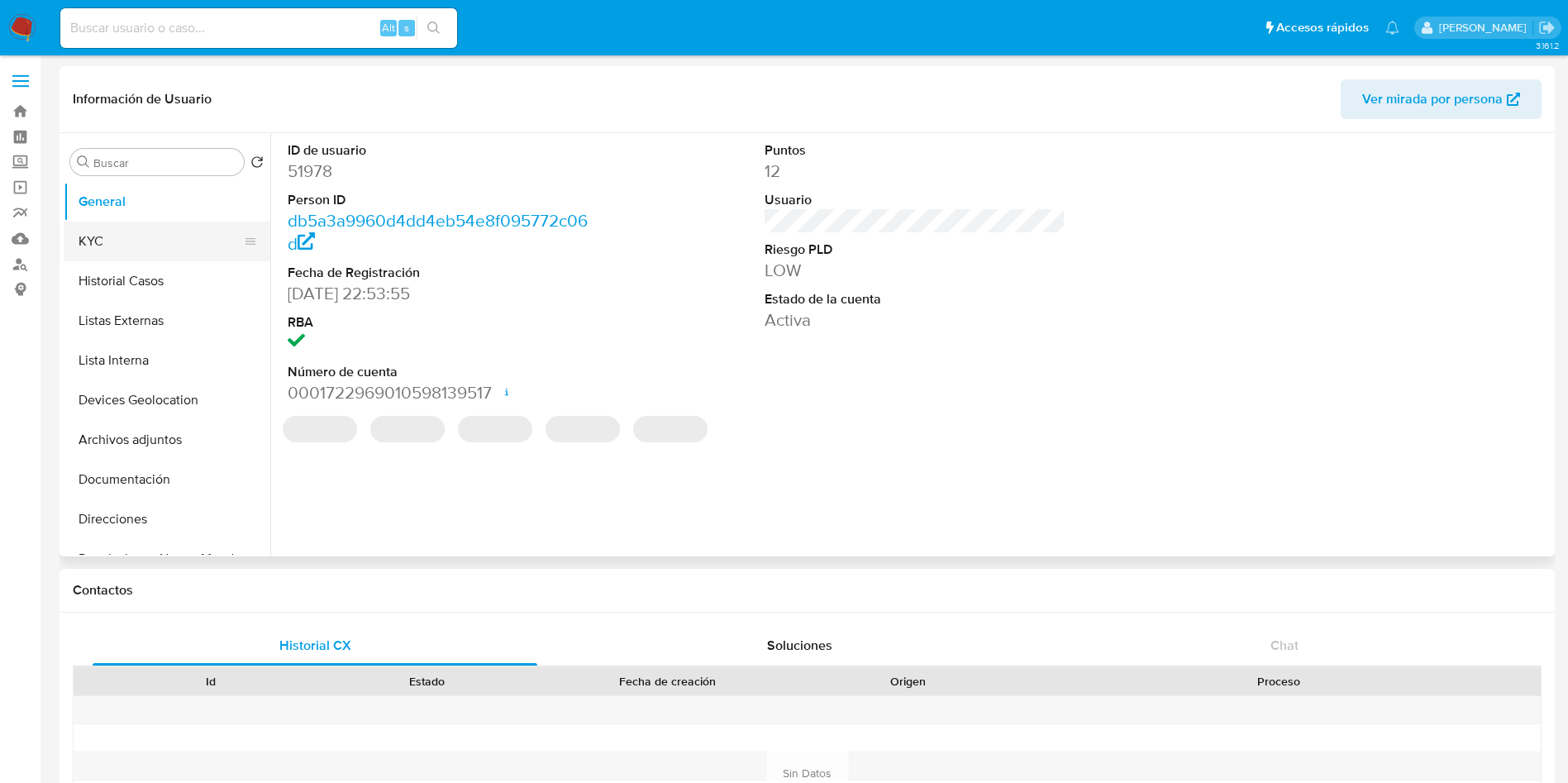
click at [160, 230] on button "KYC" at bounding box center [161, 241] width 194 height 40
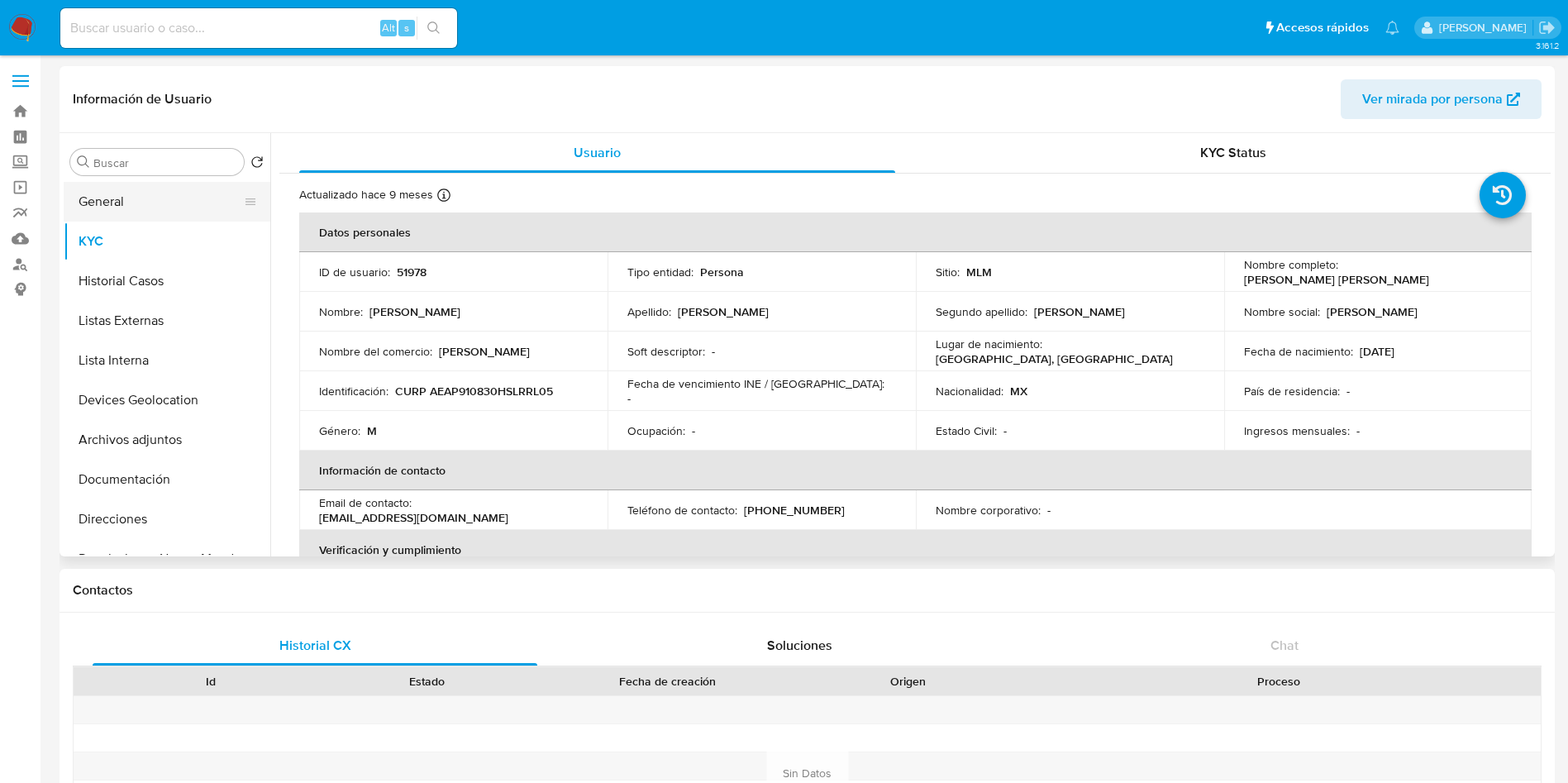
click at [127, 185] on button "General" at bounding box center [161, 201] width 194 height 40
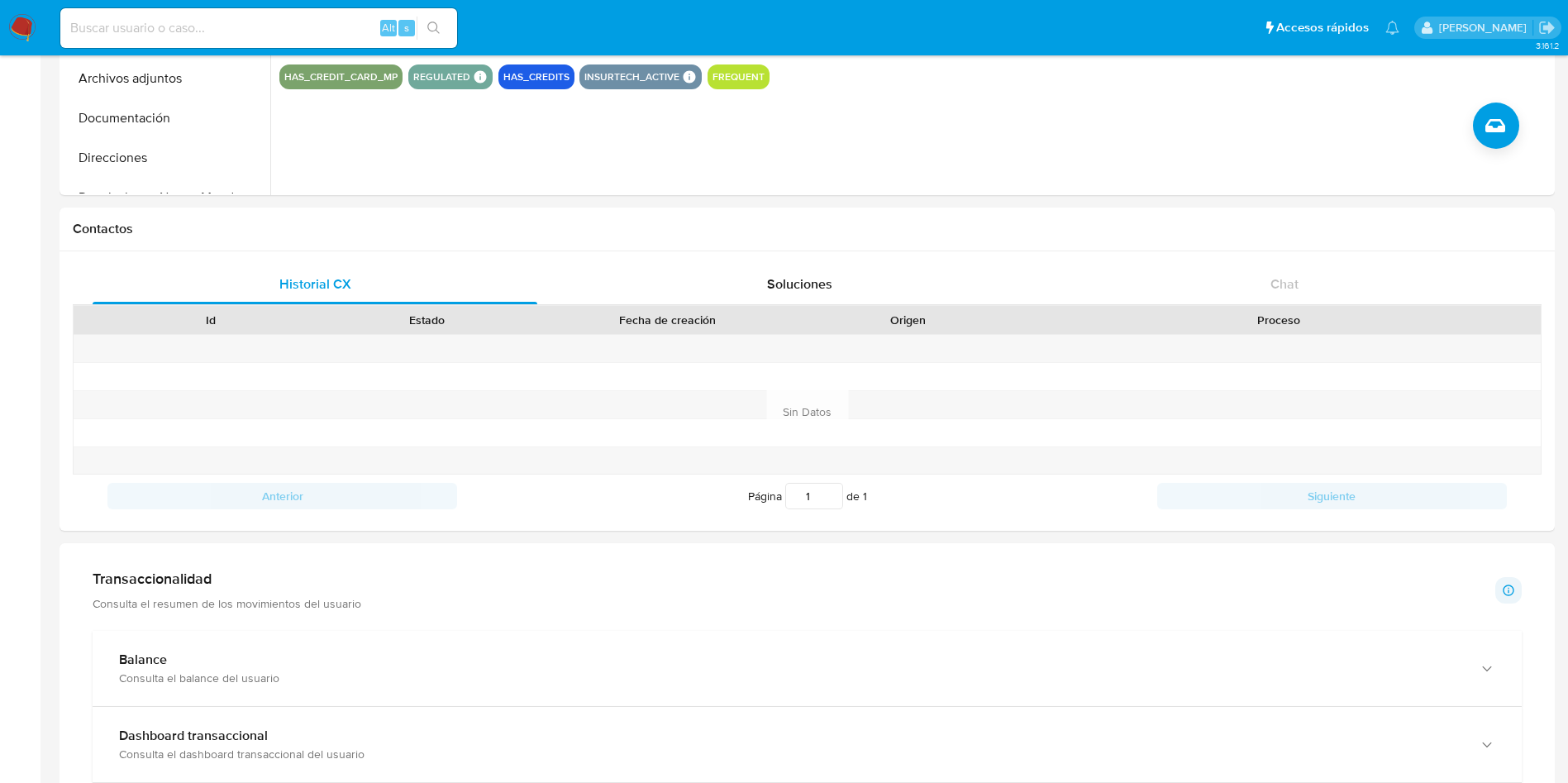
scroll to position [372, 0]
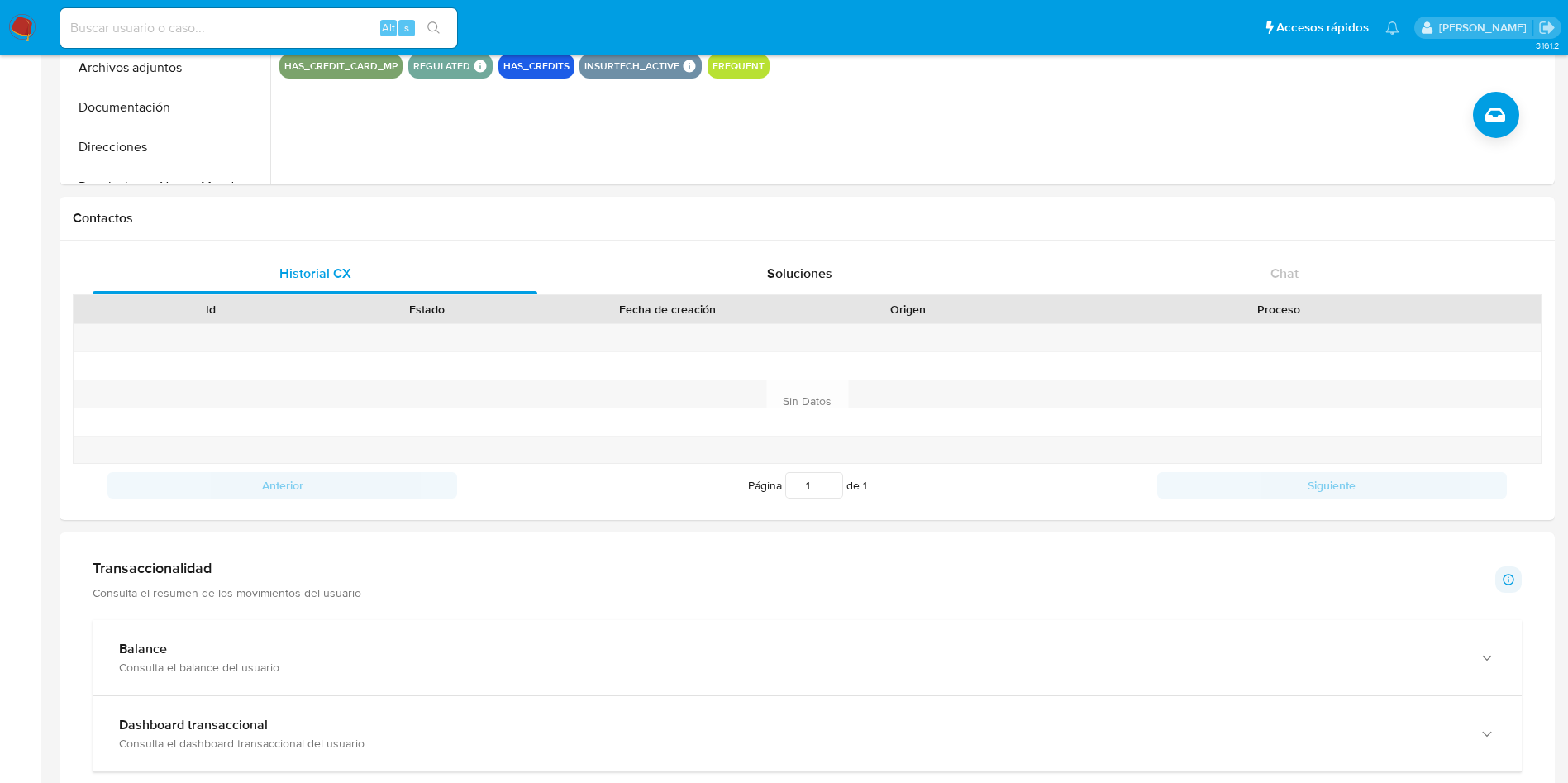
click at [484, 578] on div "Transaccionalidad Consulta el resumen de los movimientos del usuario Informació…" at bounding box center [807, 579] width 1429 height 41
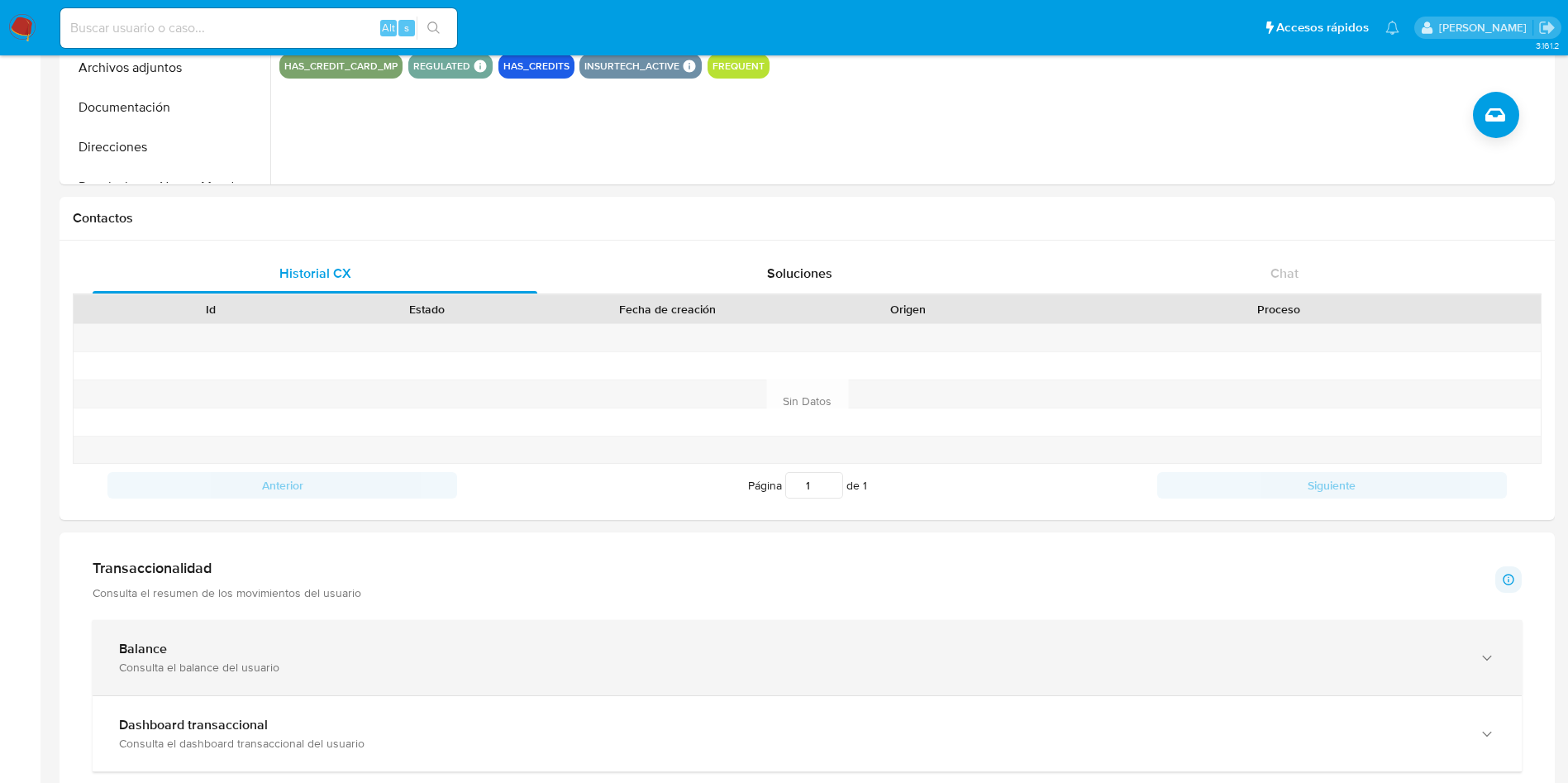
click at [449, 682] on div "Balance Consulta el balance del usuario" at bounding box center [807, 657] width 1429 height 75
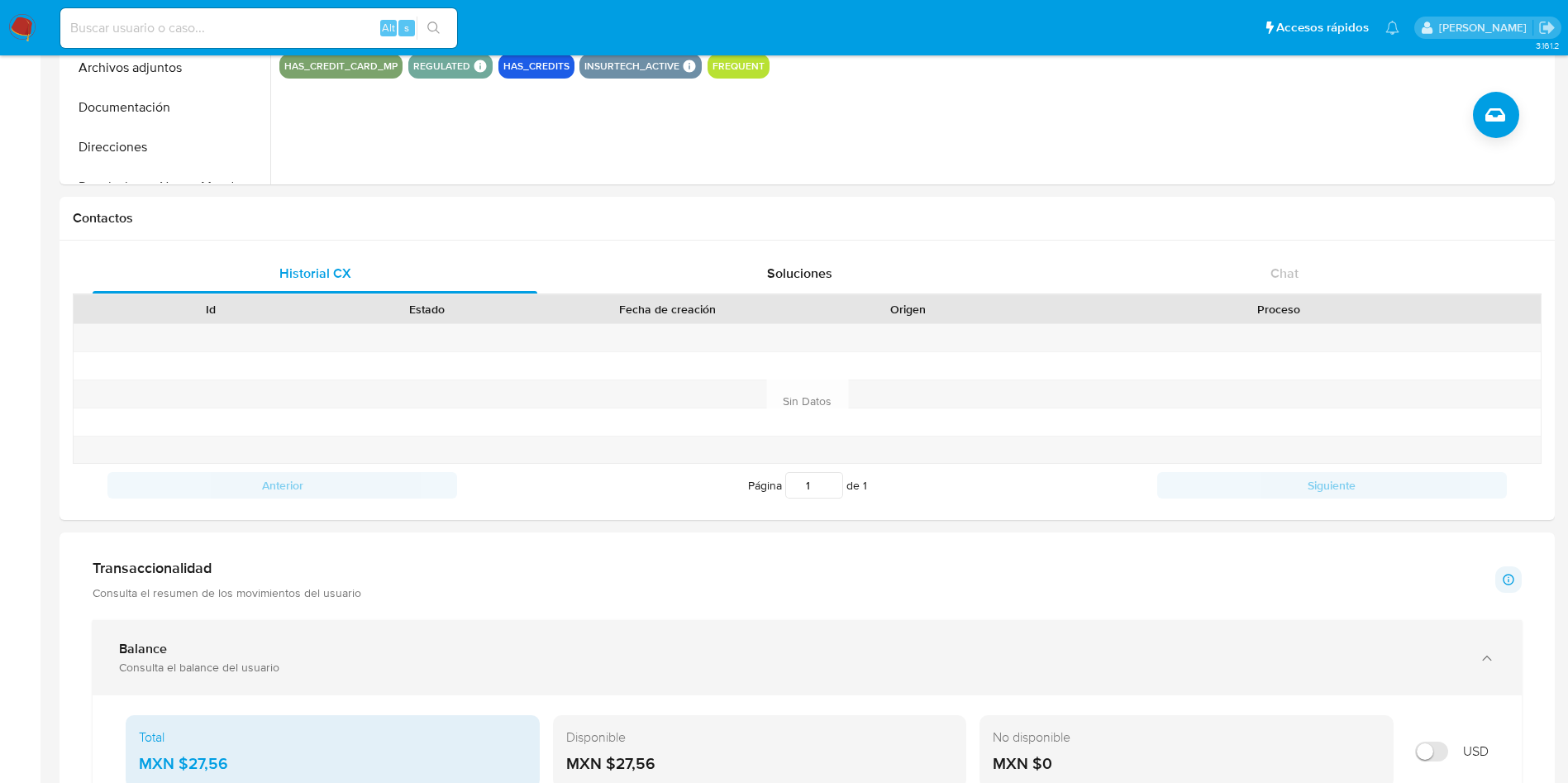
click at [493, 629] on div "Balance Consulta el balance del usuario" at bounding box center [807, 657] width 1429 height 75
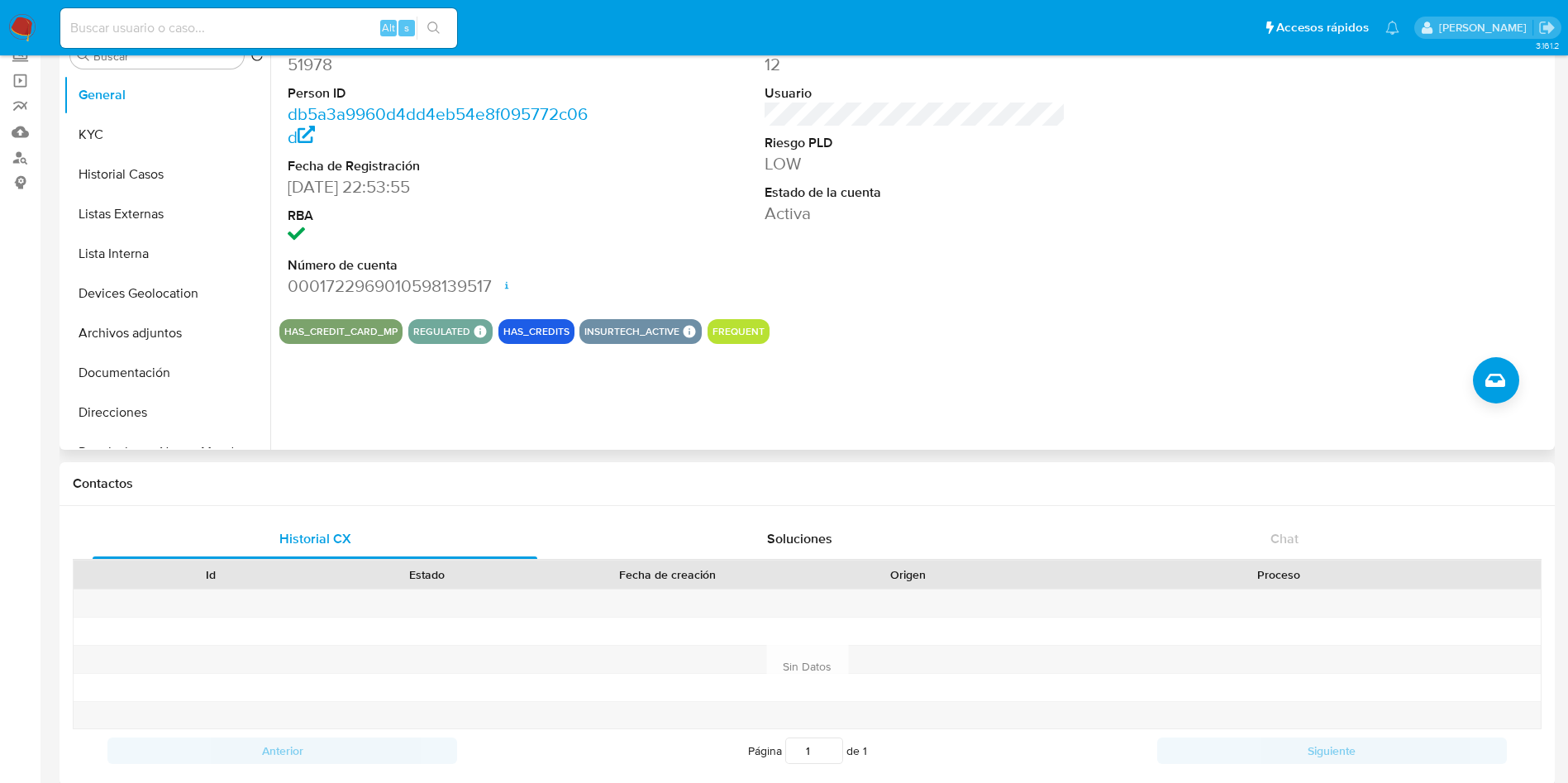
scroll to position [0, 0]
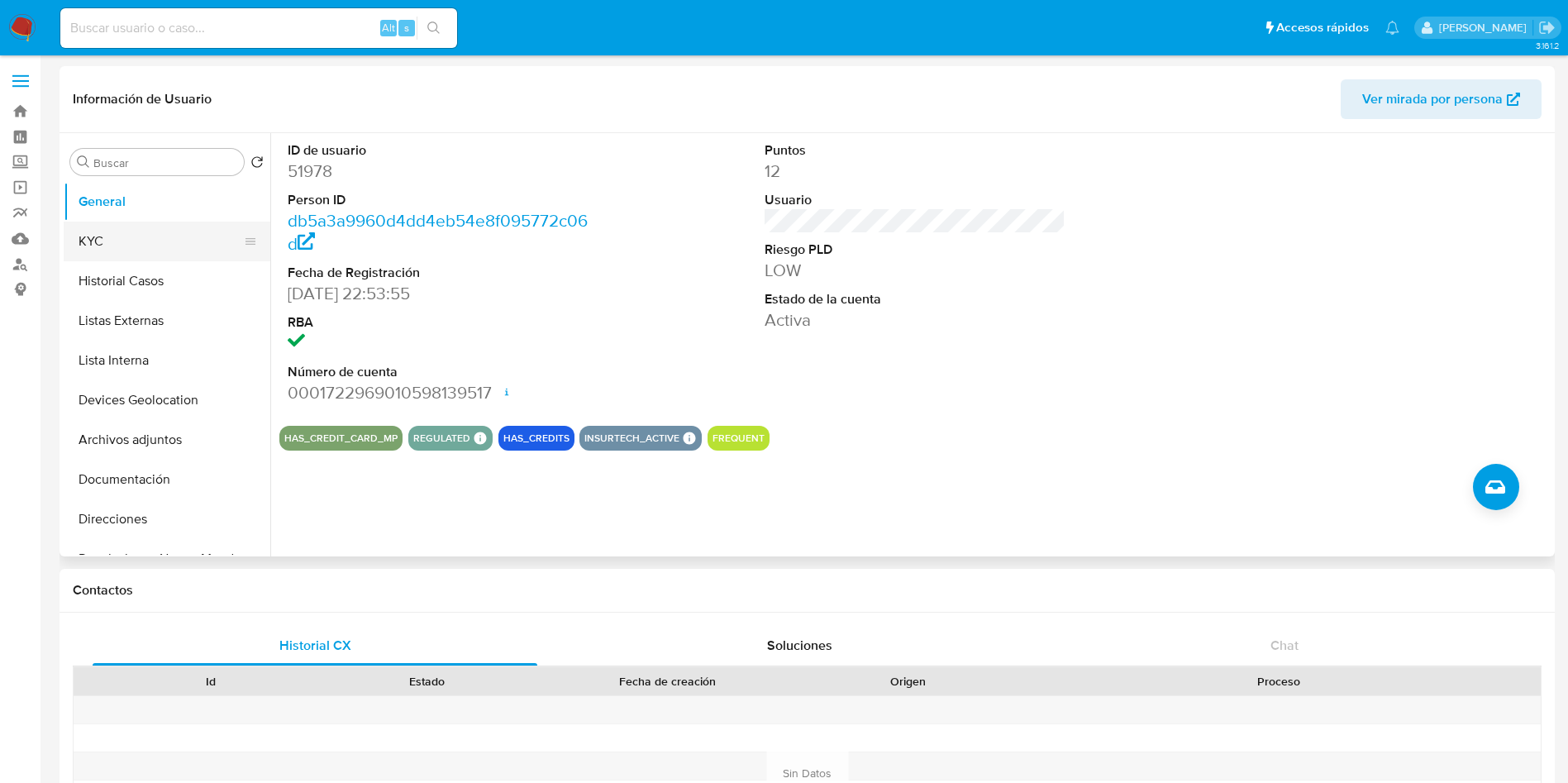
click at [129, 239] on button "KYC" at bounding box center [161, 241] width 194 height 40
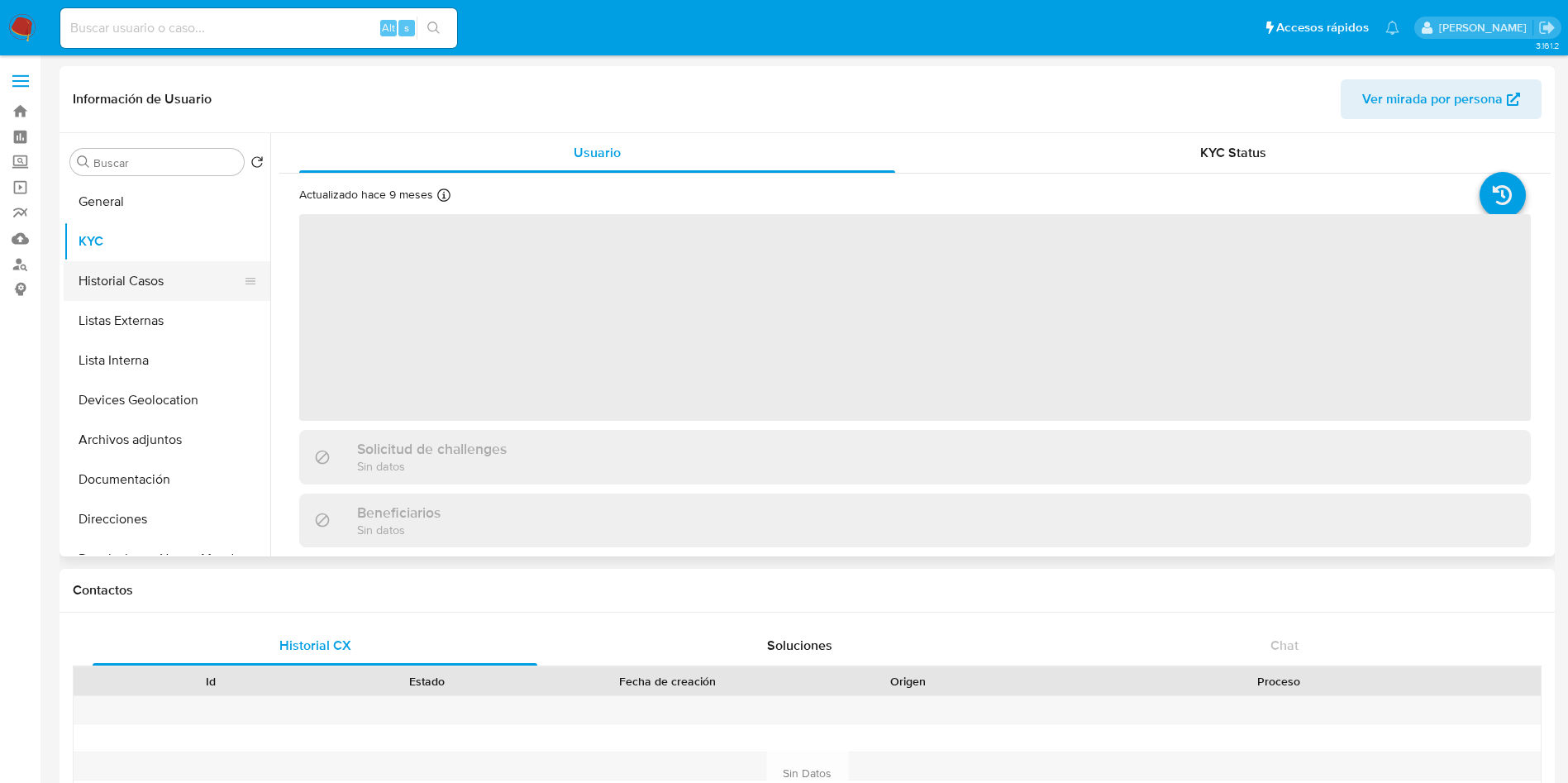
click at [180, 280] on button "Historial Casos" at bounding box center [161, 281] width 194 height 40
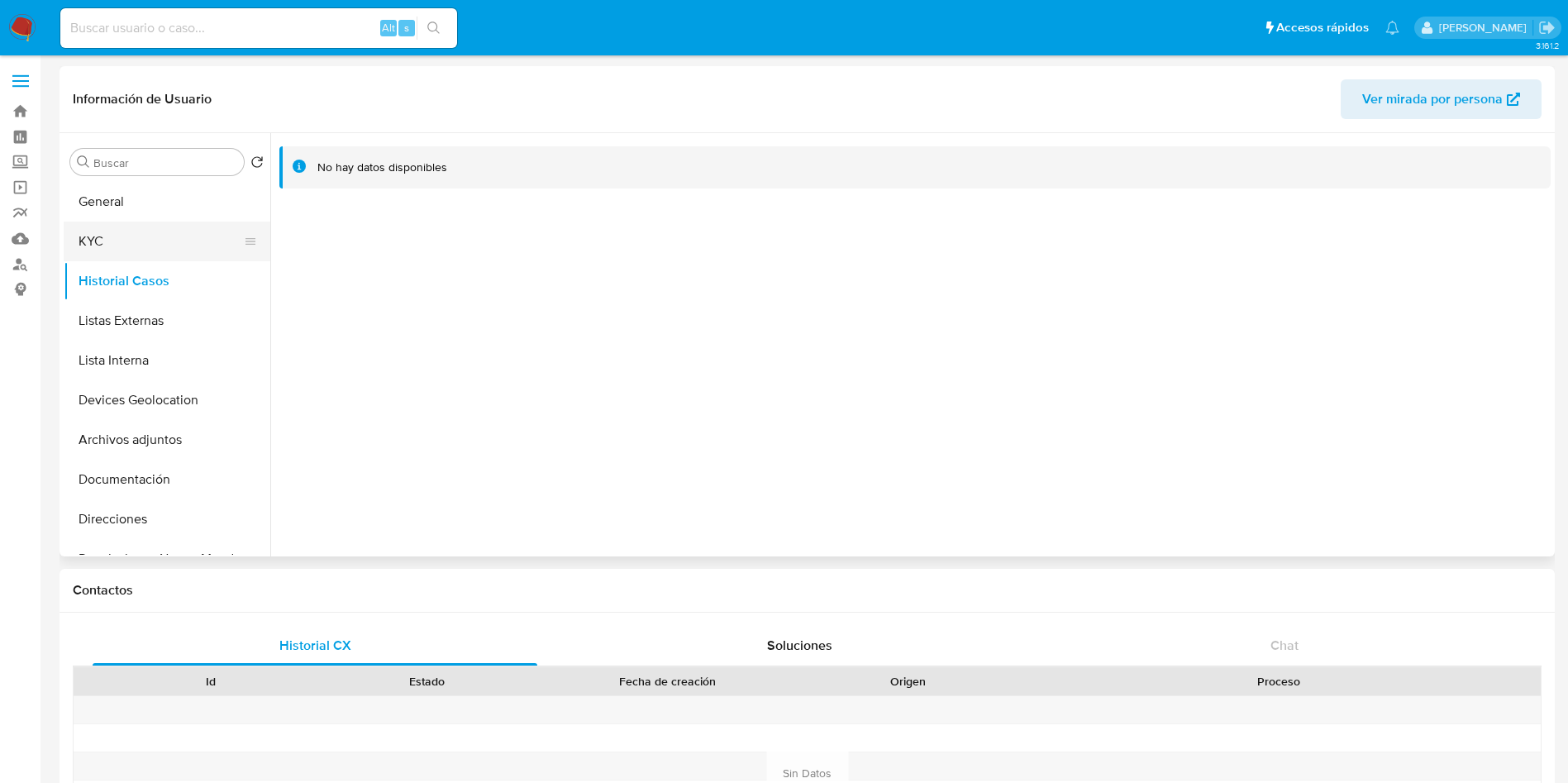
click at [179, 239] on button "KYC" at bounding box center [161, 241] width 194 height 40
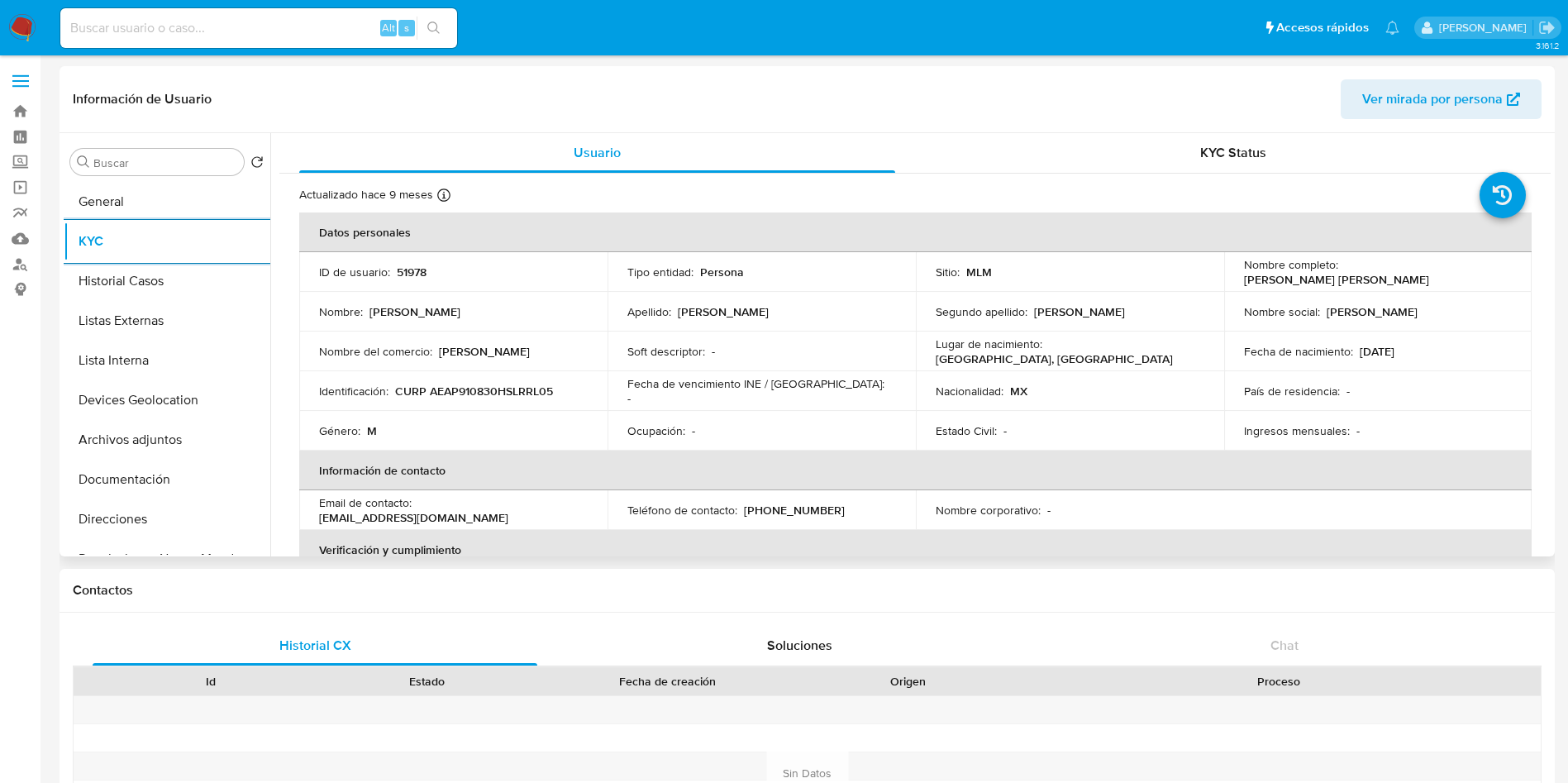
click at [415, 265] on p "51978" at bounding box center [411, 272] width 29 height 15
copy p "51978"
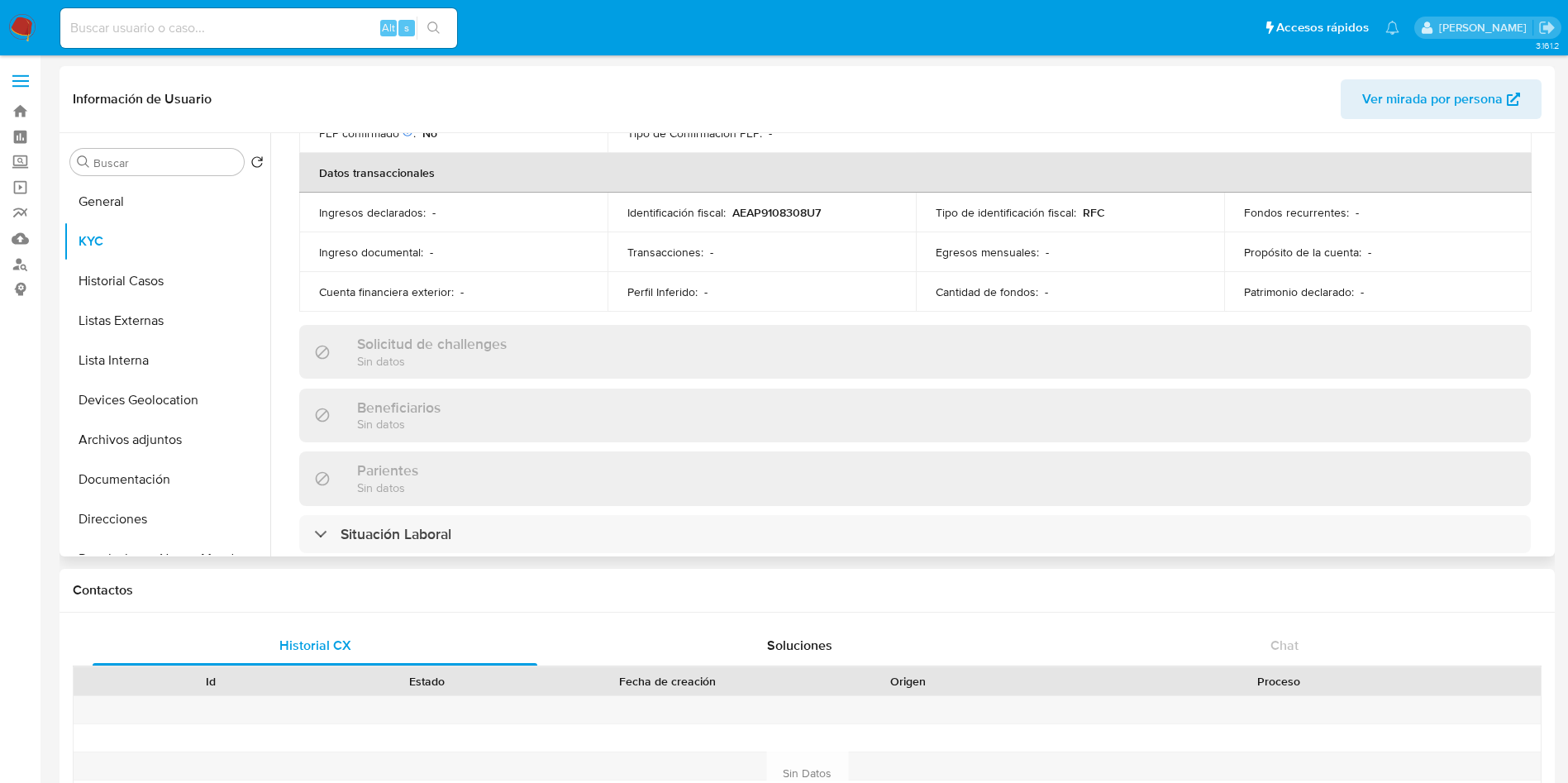
scroll to position [1022, 0]
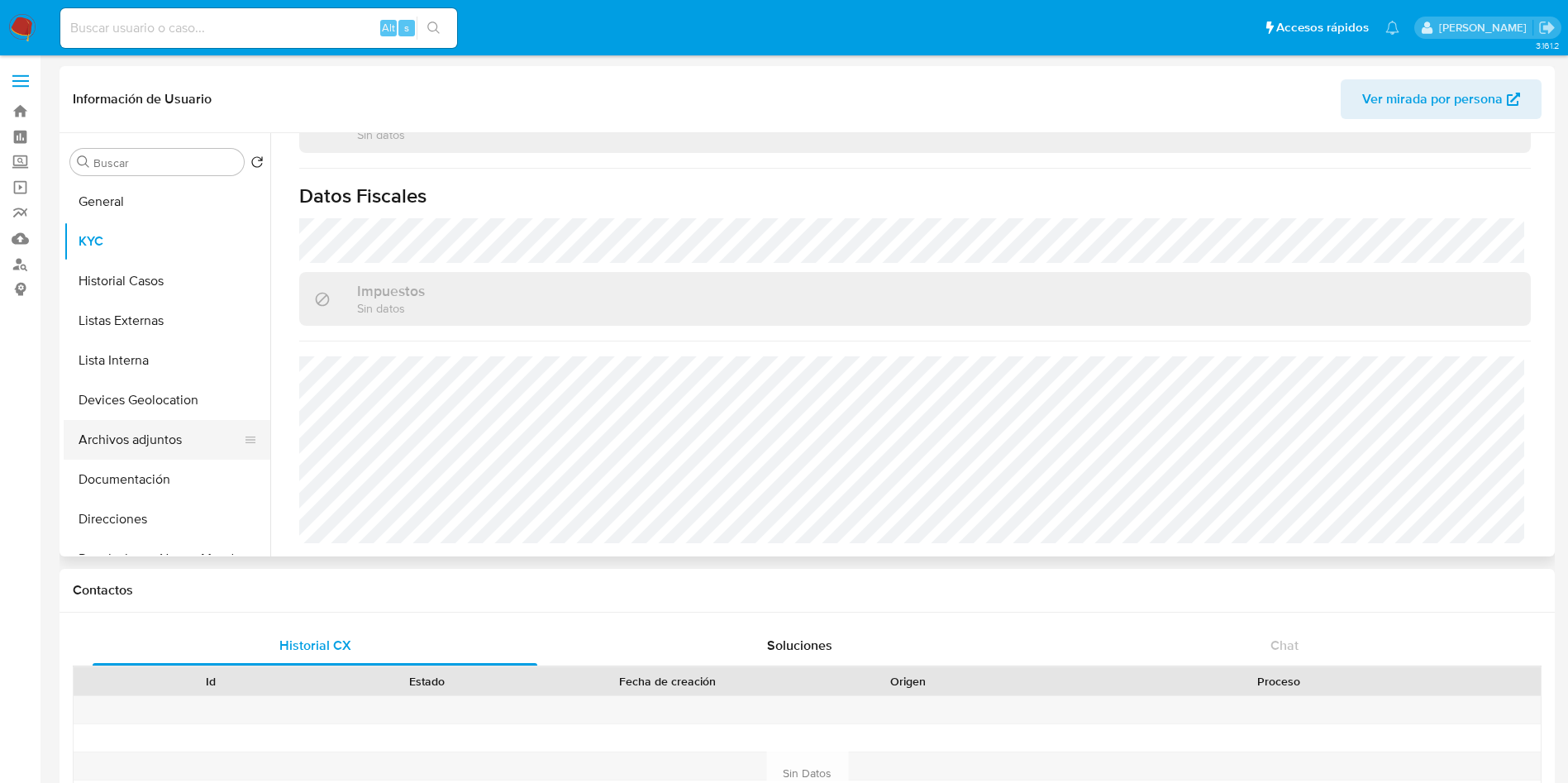
click at [157, 427] on button "Archivos adjuntos" at bounding box center [161, 439] width 194 height 40
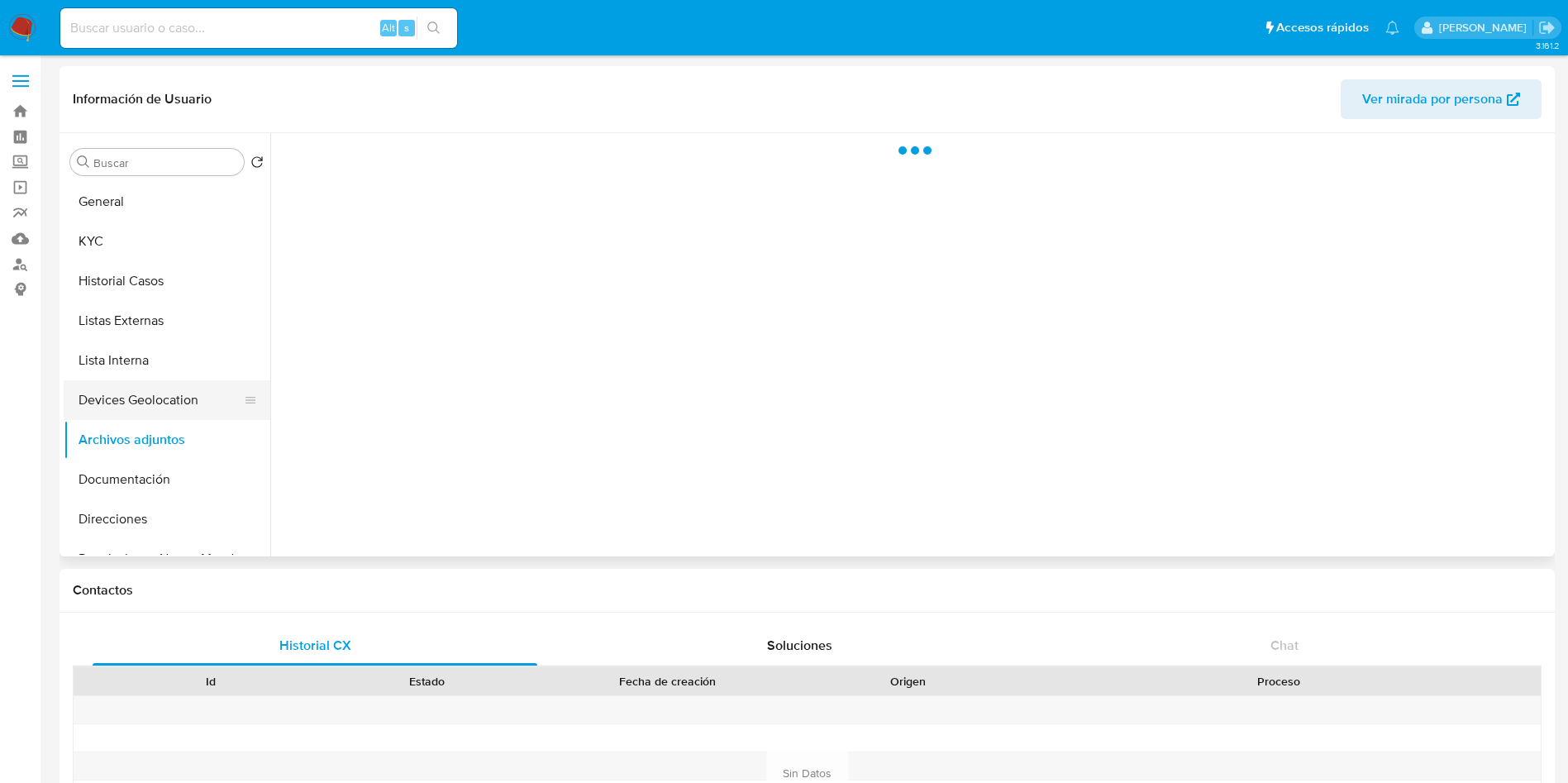
scroll to position [0, 0]
click at [152, 411] on button "Devices Geolocation" at bounding box center [161, 400] width 194 height 40
